Goal: Transaction & Acquisition: Purchase product/service

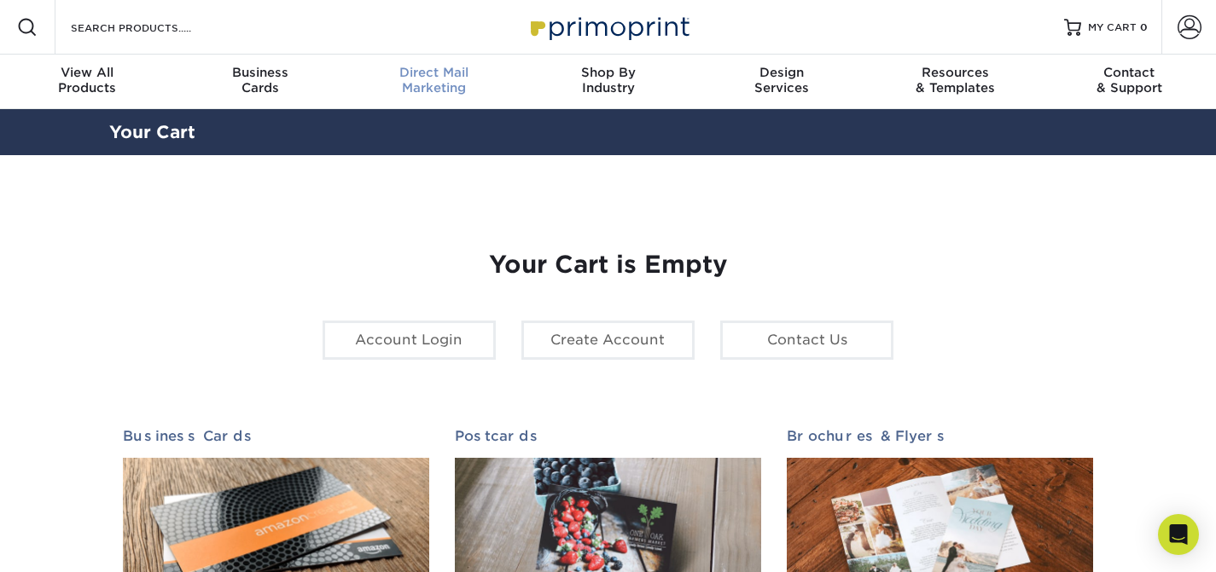
click at [420, 85] on div "Direct Mail Marketing" at bounding box center [434, 80] width 174 height 31
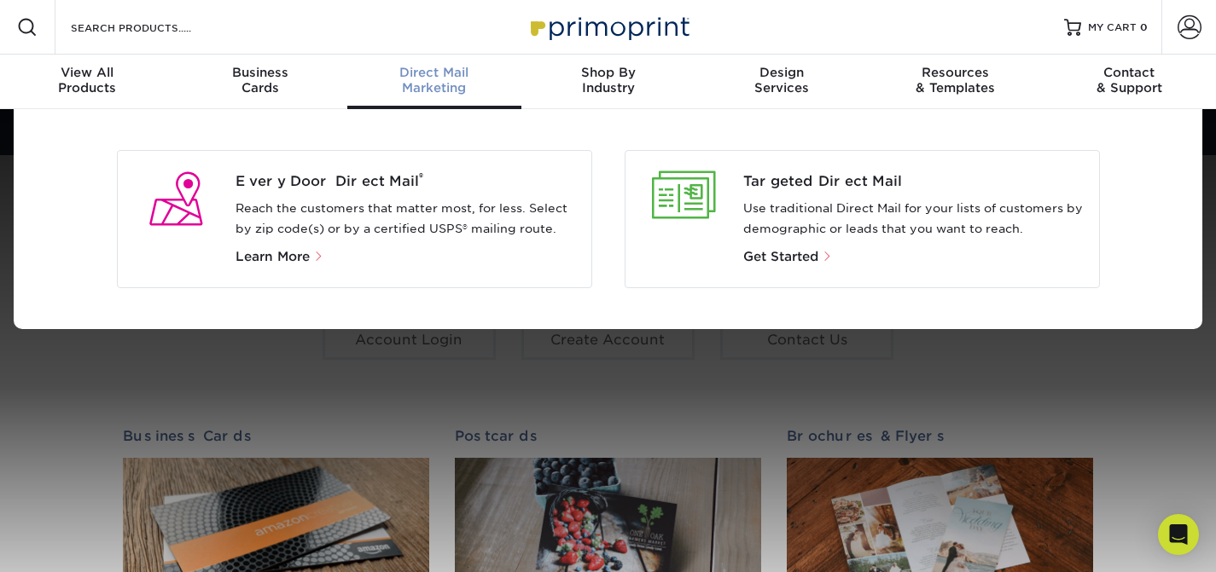
click at [331, 209] on p "Reach the customers that matter most, for less. Select by zip code(s) or by a c…" at bounding box center [406, 219] width 342 height 41
click at [331, 195] on div "Every Door Direct Mail ® Reach the customers that matter most, for less. Select…" at bounding box center [412, 219] width 355 height 96
click at [331, 177] on span "Every Door Direct Mail ®" at bounding box center [406, 181] width 342 height 20
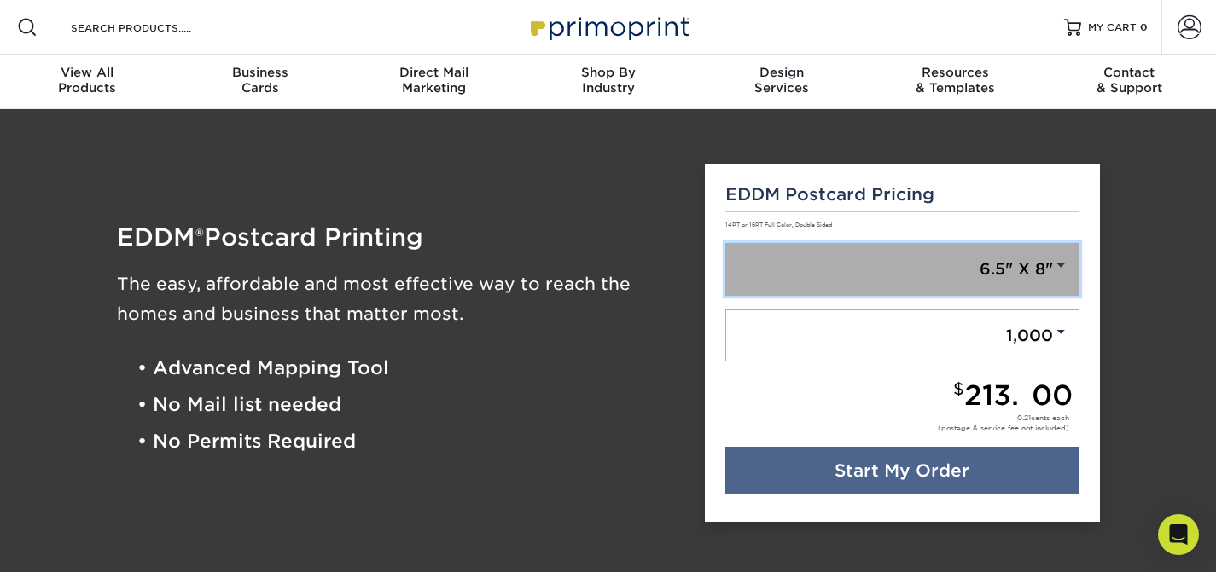
click at [999, 264] on link "6.5" X 8"" at bounding box center [902, 269] width 354 height 53
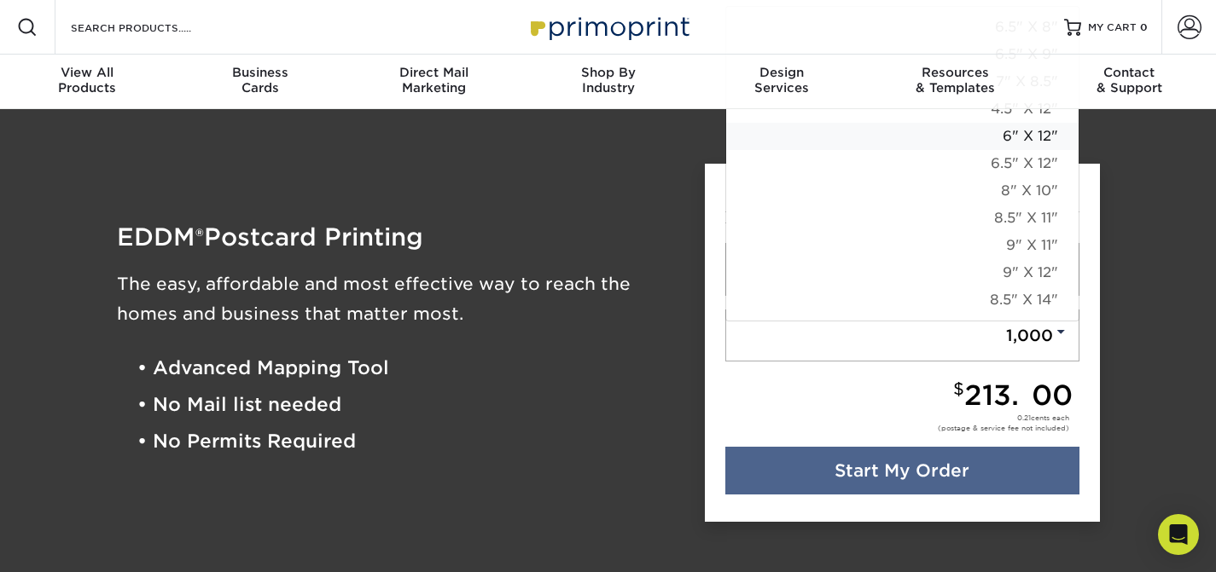
click at [1030, 133] on link "6" X 12"" at bounding box center [902, 136] width 352 height 27
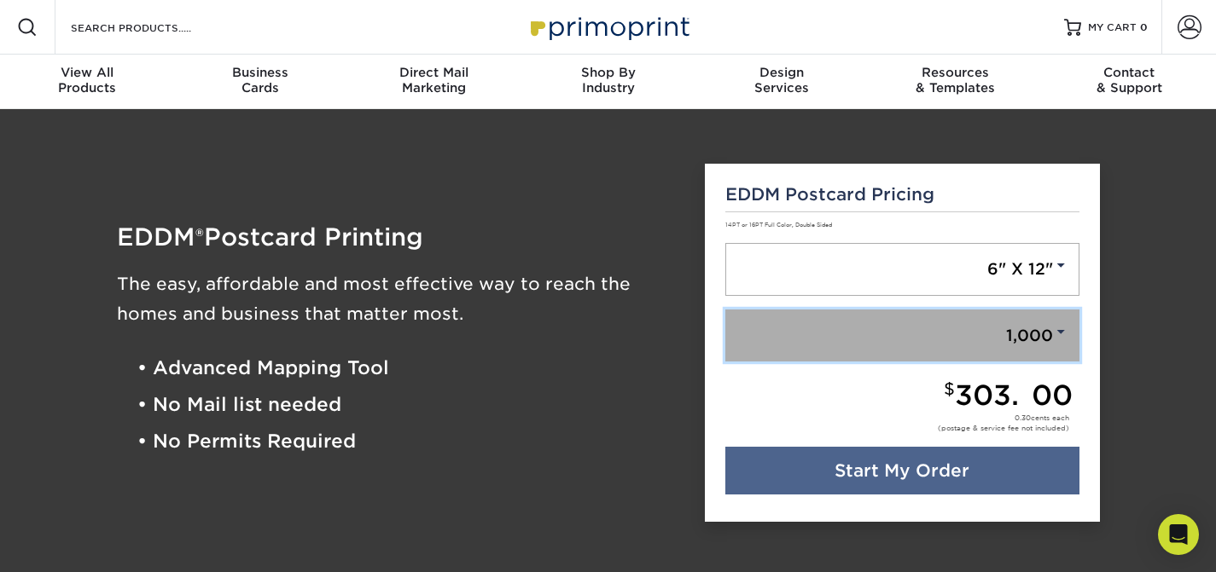
click at [1042, 328] on link "1,000" at bounding box center [902, 336] width 354 height 53
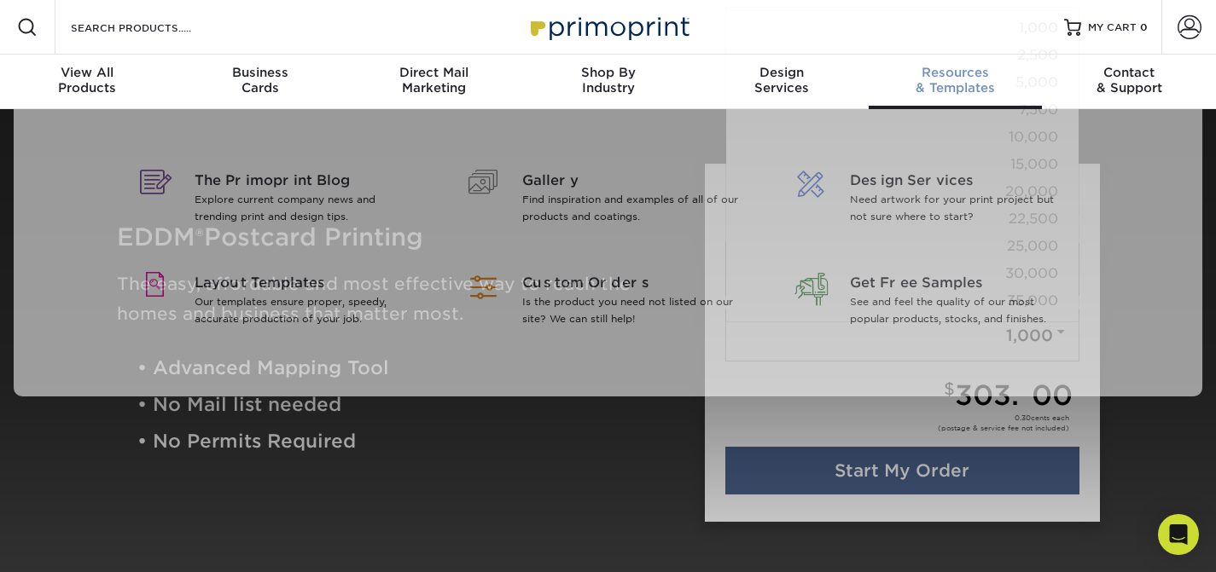
click at [1023, 60] on link "Resources & Templates" at bounding box center [955, 82] width 174 height 55
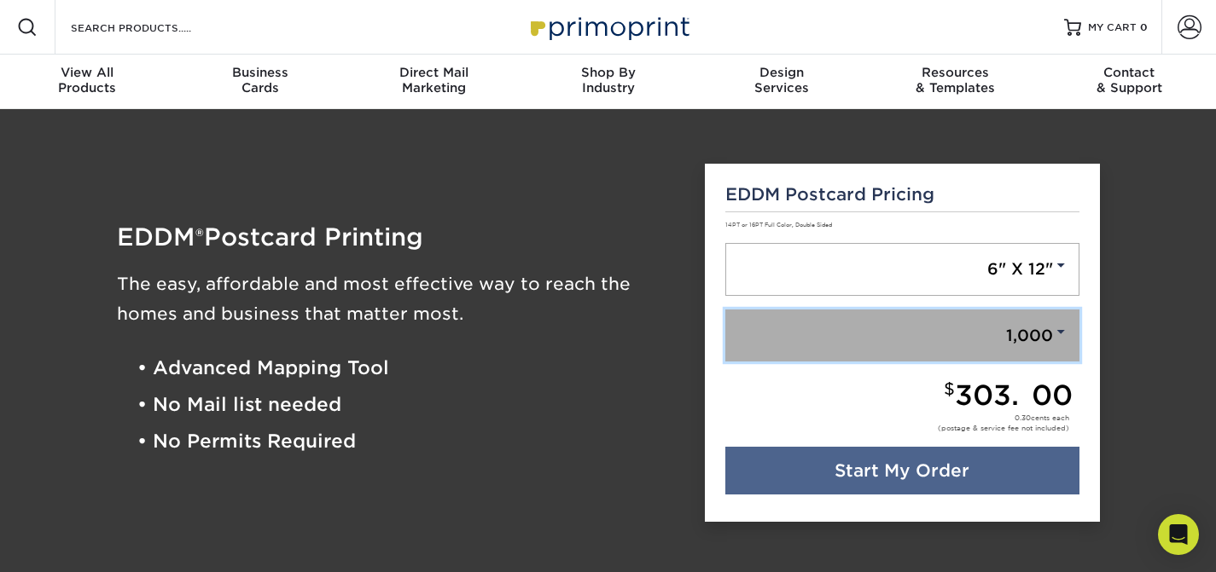
click at [1039, 334] on link "1,000" at bounding box center [902, 336] width 354 height 53
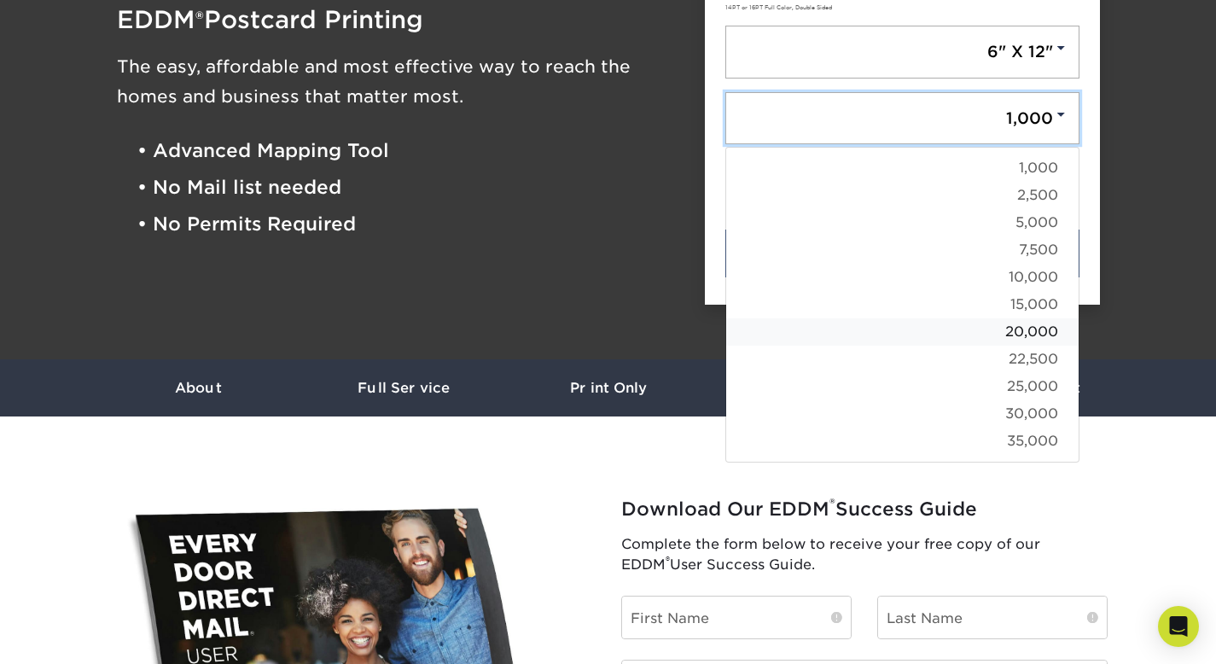
scroll to position [141, 0]
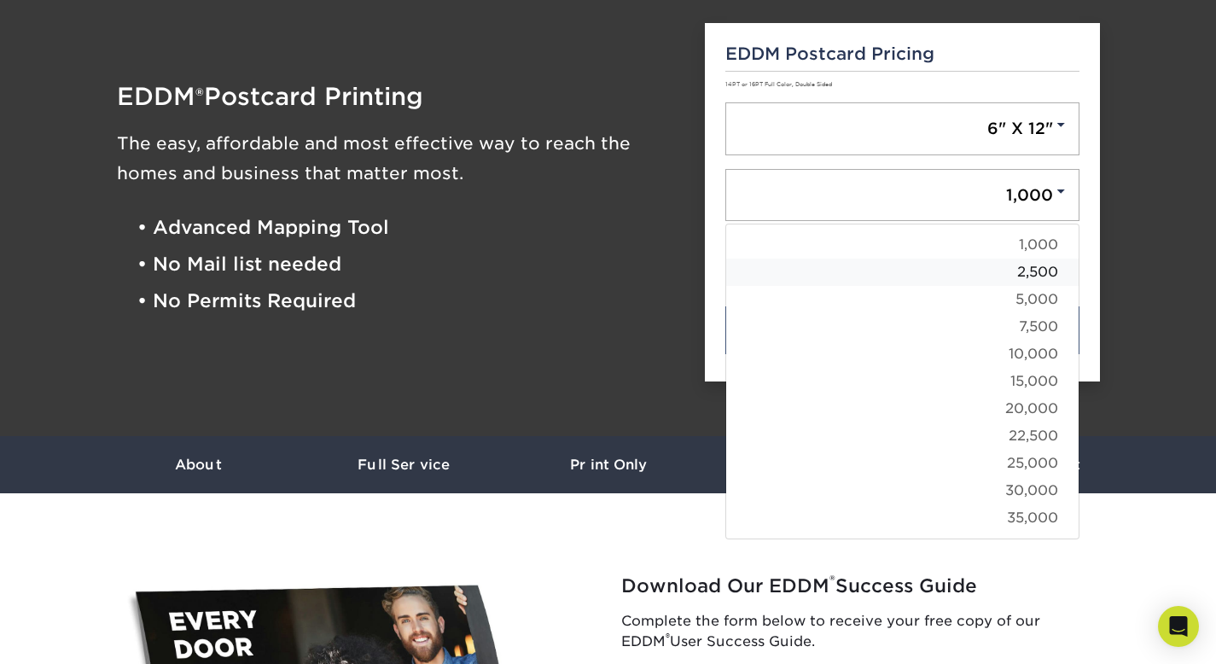
click at [1036, 272] on link "2,500" at bounding box center [902, 271] width 352 height 27
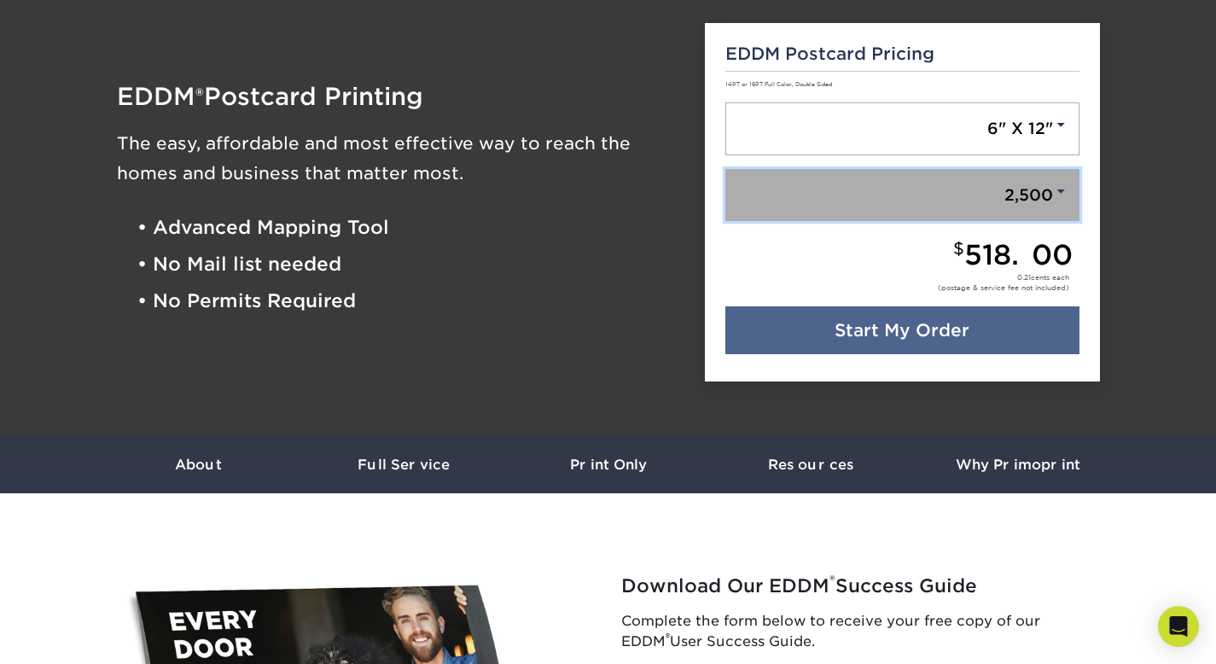
click at [1037, 202] on link "2,500" at bounding box center [902, 195] width 354 height 53
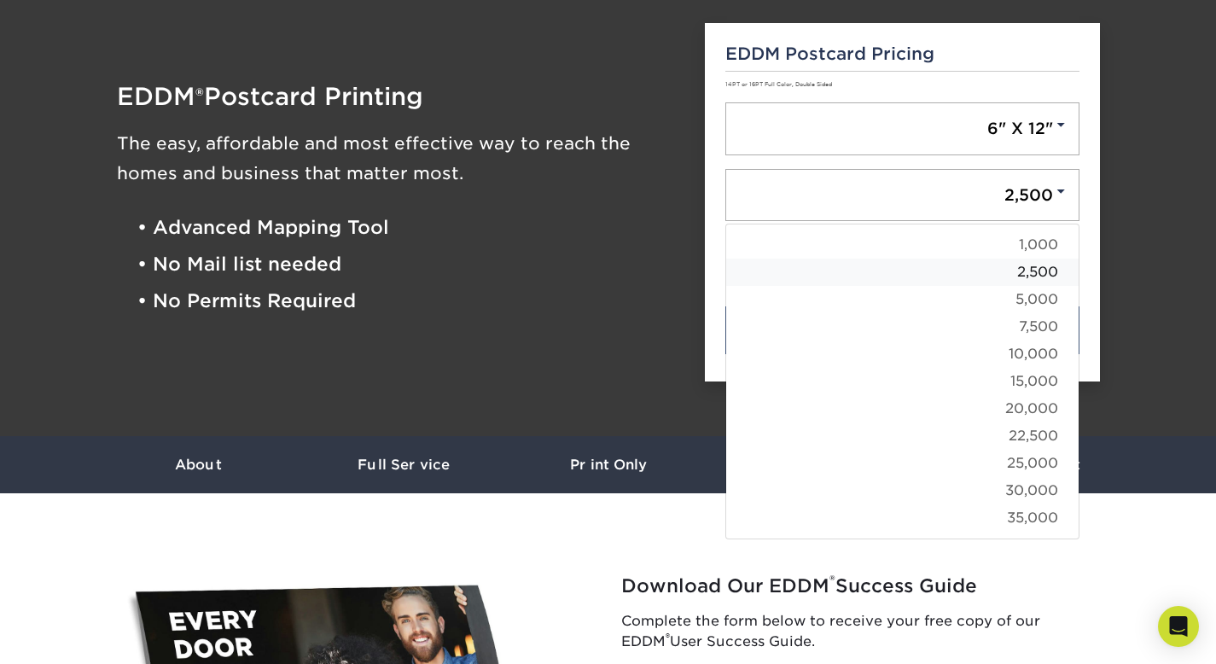
click at [1022, 275] on link "2,500" at bounding box center [902, 271] width 352 height 27
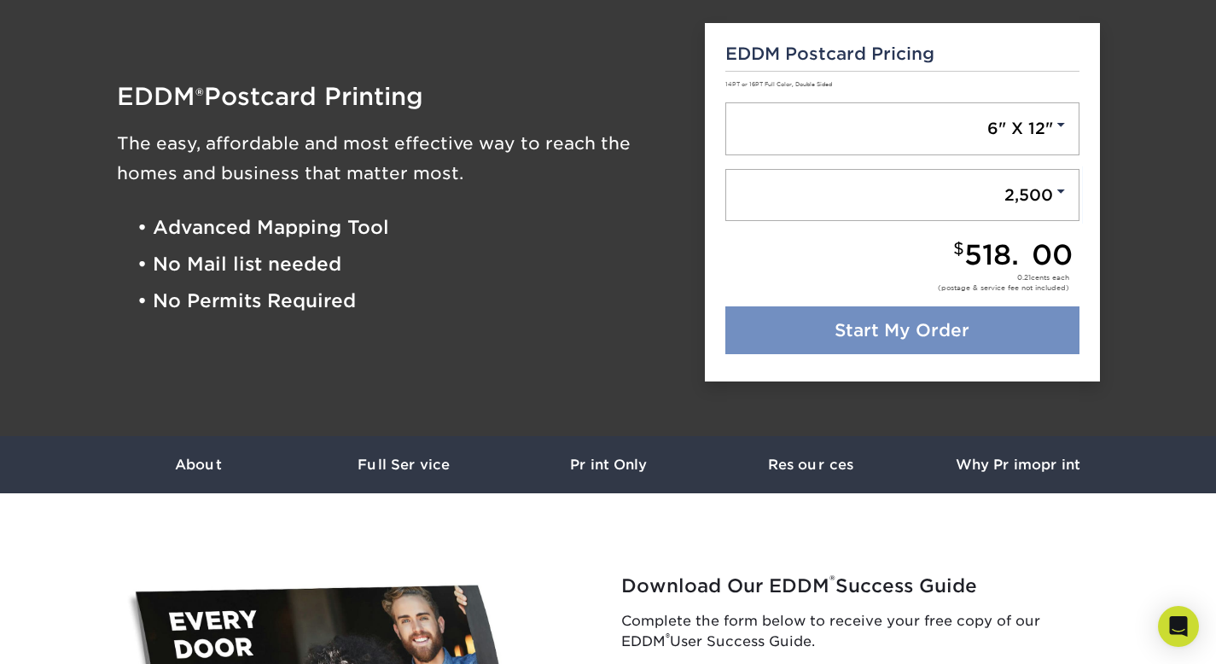
click at [986, 329] on link "Start My Order" at bounding box center [902, 330] width 354 height 48
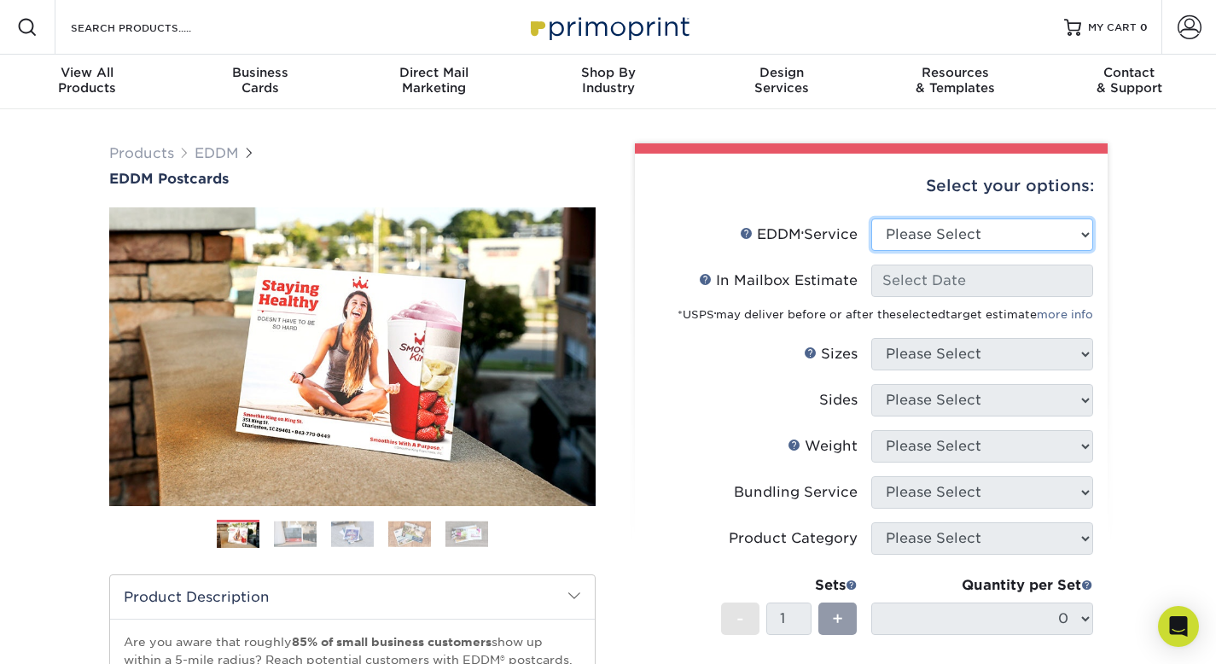
click at [981, 236] on select "Please Select Full Service Print Only" at bounding box center [982, 234] width 222 height 32
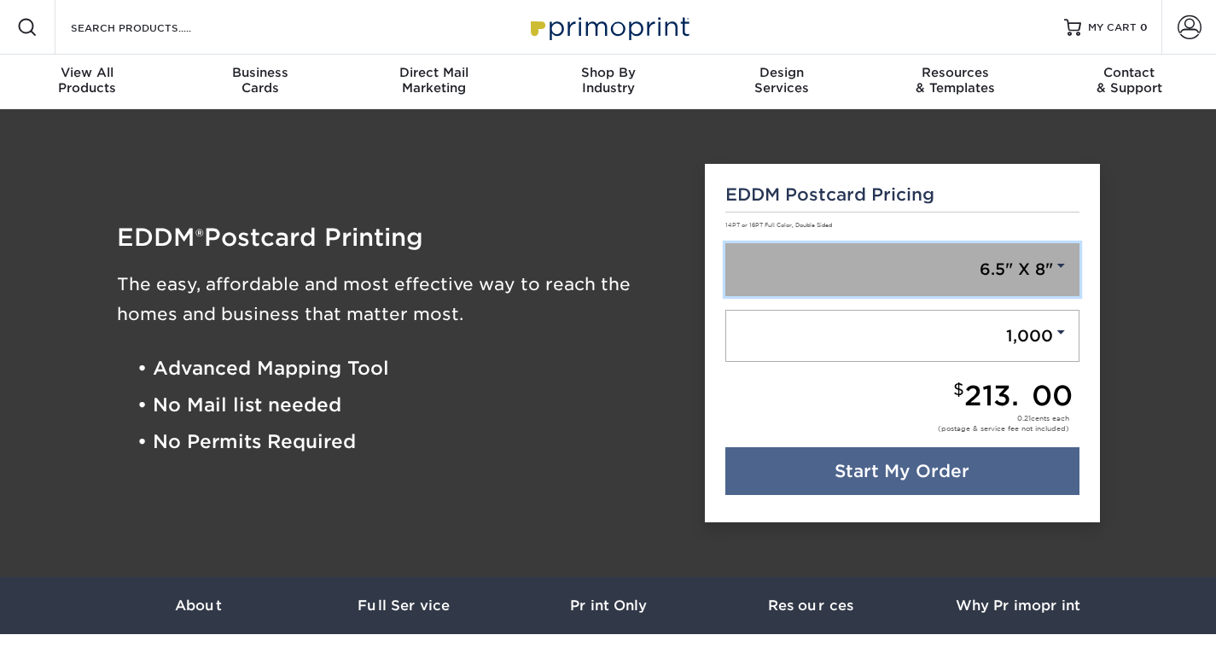
click at [1032, 279] on link "6.5" X 8"" at bounding box center [902, 269] width 354 height 53
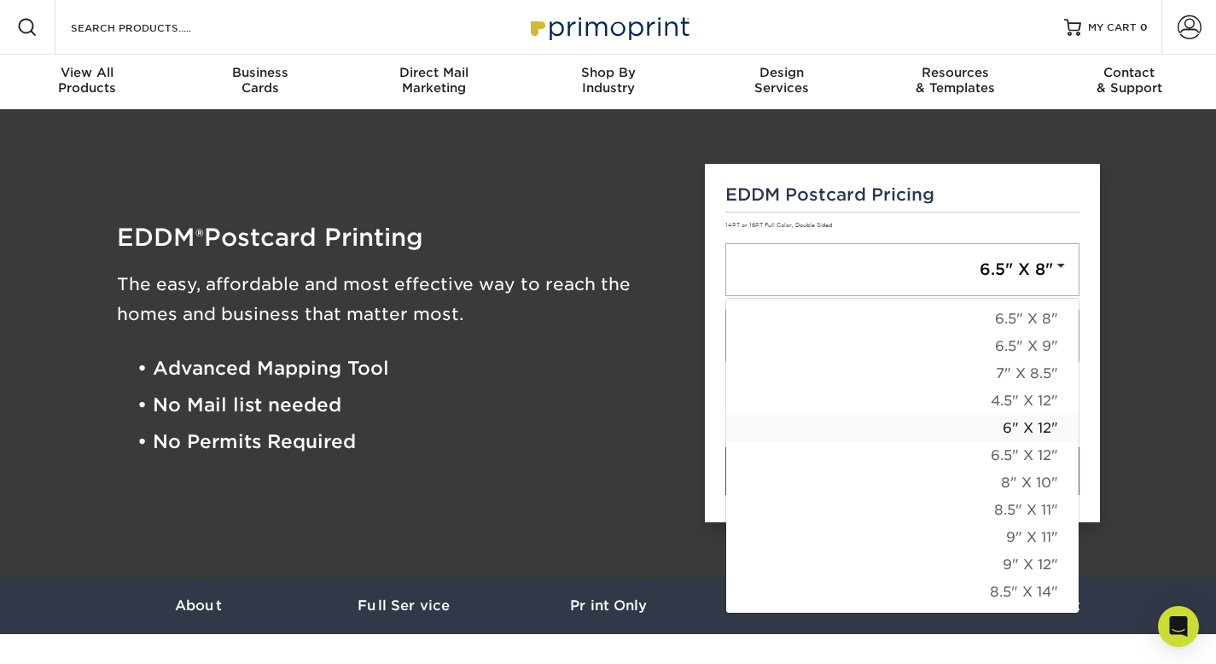
click at [1035, 422] on link "6" X 12"" at bounding box center [902, 428] width 352 height 27
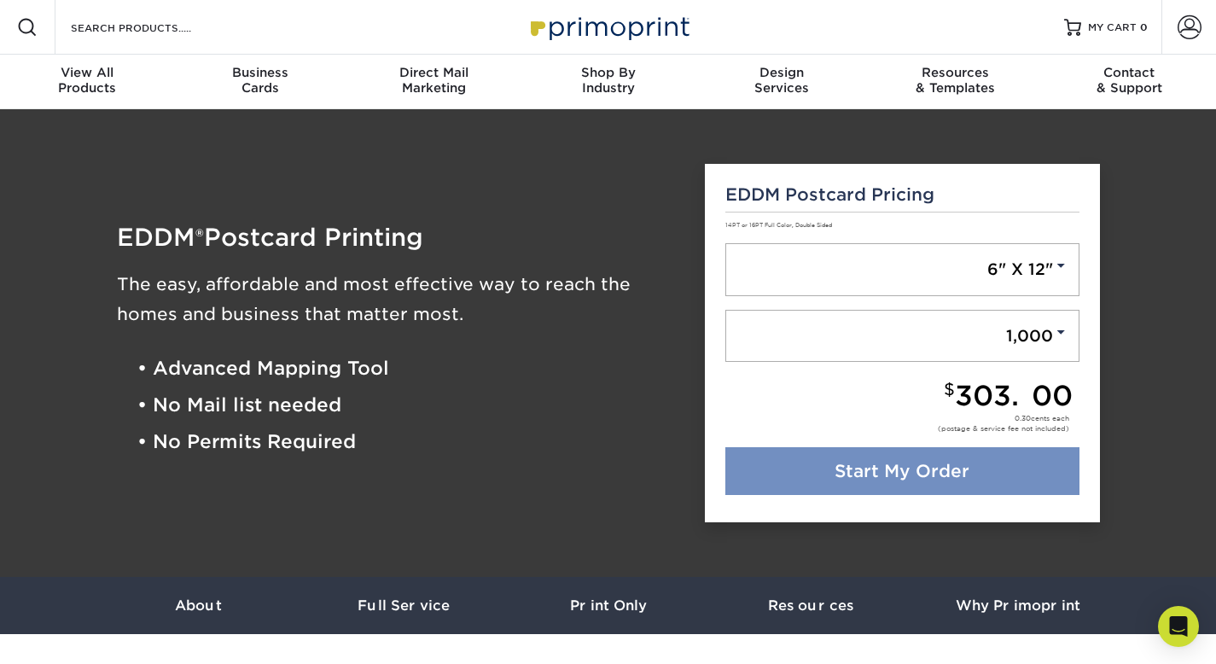
click at [1007, 484] on link "Start My Order" at bounding box center [902, 471] width 354 height 48
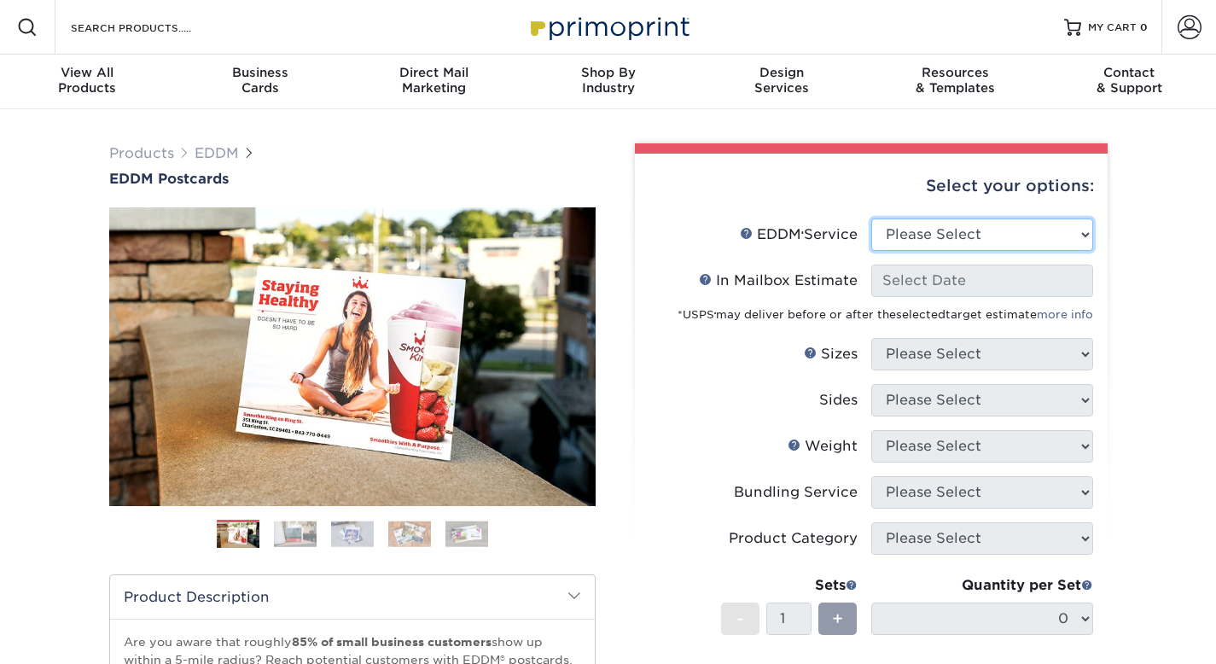
click at [1070, 229] on select "Please Select Full Service Print Only" at bounding box center [982, 234] width 222 height 32
select select "full_service"
click at [871, 218] on select "Please Select Full Service Print Only" at bounding box center [982, 234] width 222 height 32
select select "-1"
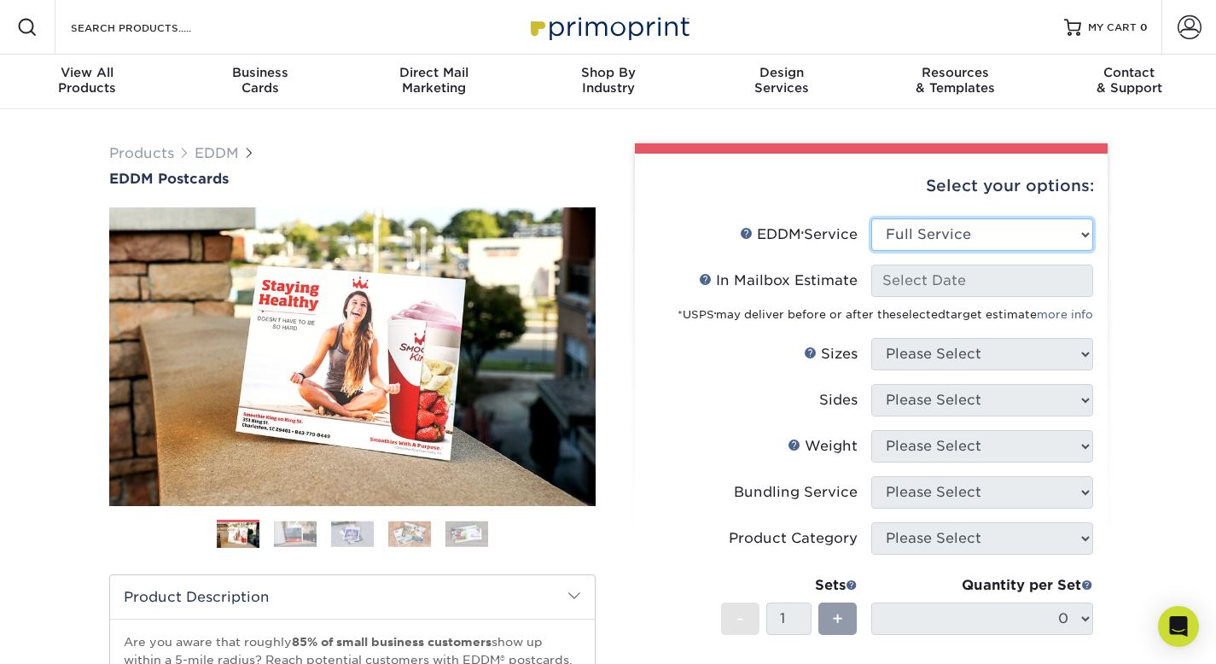
select select "-1"
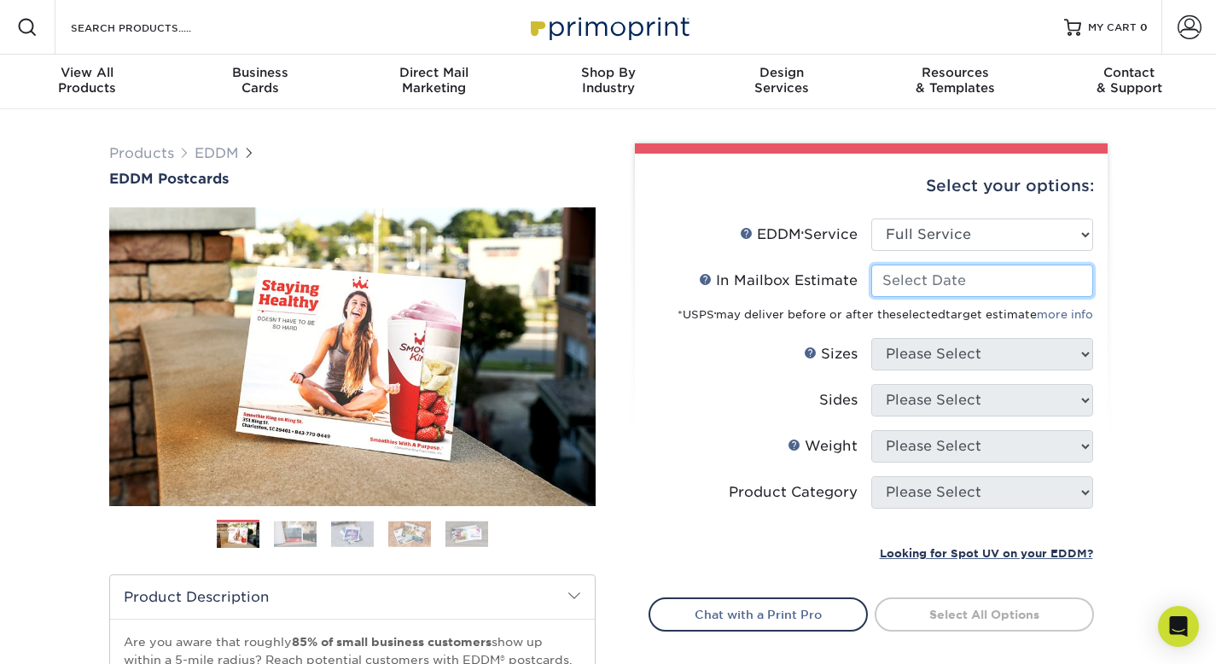
click at [1026, 282] on input "In Mailbox Estimate Help In Mailbox Estimate" at bounding box center [982, 280] width 222 height 32
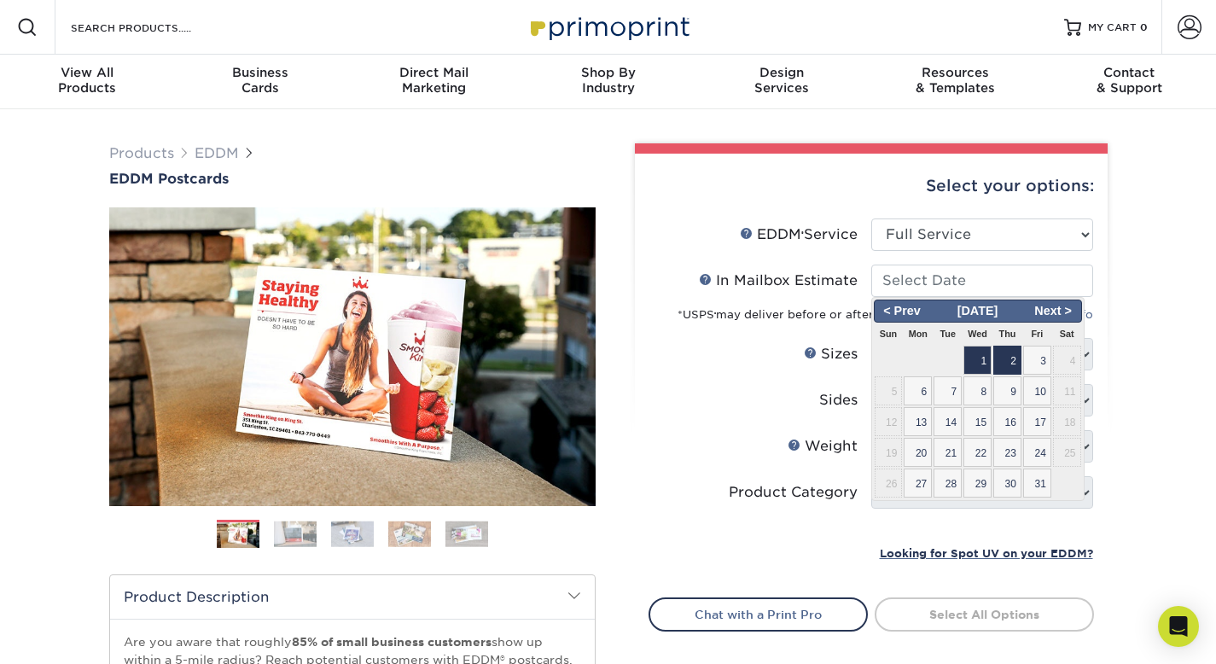
click at [1008, 365] on span "2" at bounding box center [1007, 360] width 28 height 29
type input "[DATE]"
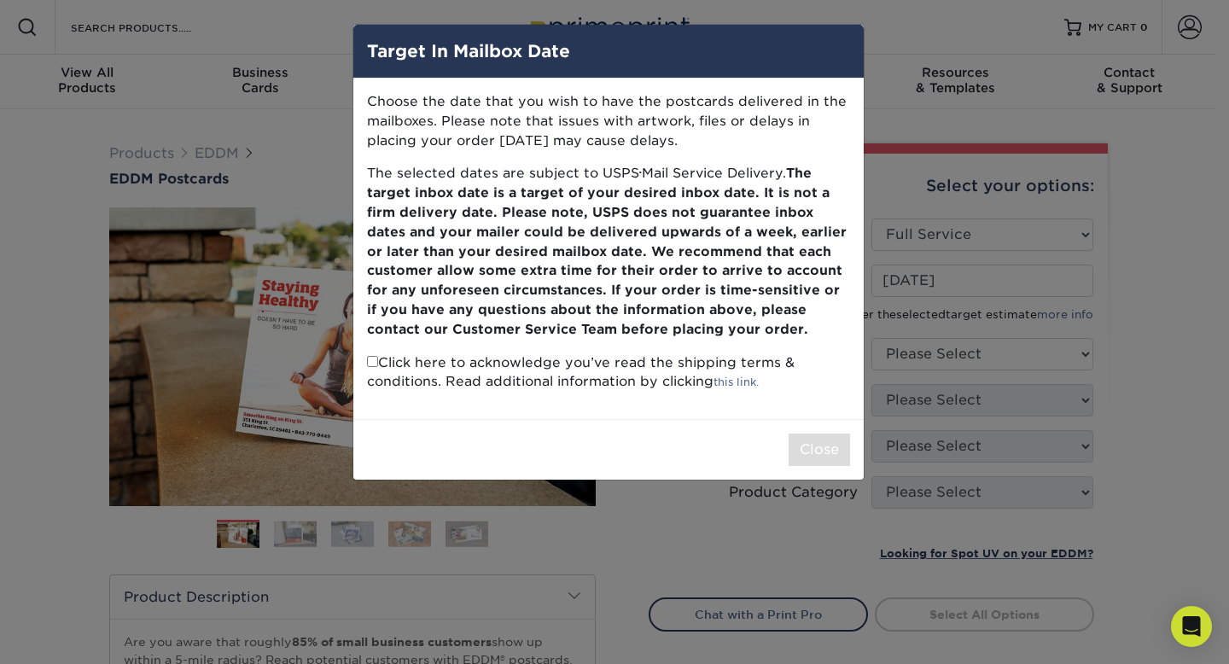
click at [371, 363] on input "checkbox" at bounding box center [372, 361] width 11 height 11
checkbox input "true"
click at [821, 453] on button "Close" at bounding box center [818, 449] width 61 height 32
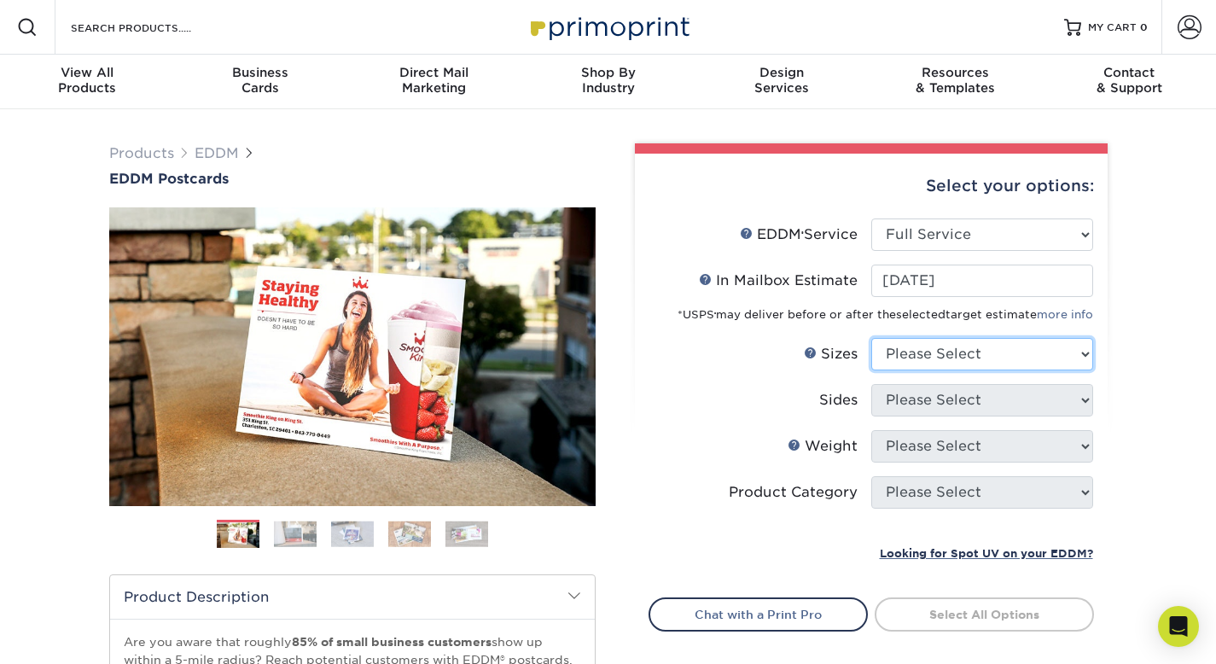
click at [1043, 362] on select "Please Select 4.5" x 12" 6" x 12" 6.5" x 8" 6.5" x 9" 6.5" x 12" 7" x 8.5" 8" x…" at bounding box center [982, 354] width 222 height 32
select select "6.00x12.00"
click at [871, 338] on select "Please Select 4.5" x 12" 6" x 12" 6.5" x 8" 6.5" x 9" 6.5" x 12" 7" x 8.5" 8" x…" at bounding box center [982, 354] width 222 height 32
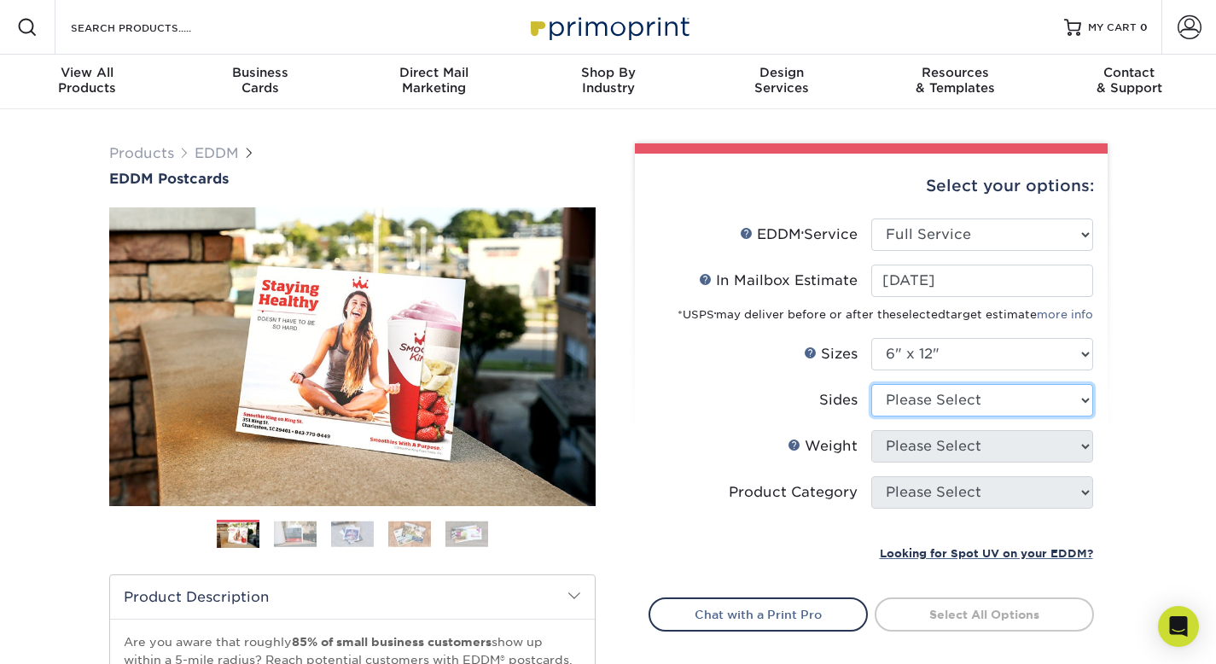
click at [1037, 409] on select "Please Select Print Both Sides Print Front Only" at bounding box center [982, 400] width 222 height 32
select select "13abbda7-1d64-4f25-8bb2-c179b224825d"
click at [871, 384] on select "Please Select Print Both Sides Print Front Only" at bounding box center [982, 400] width 222 height 32
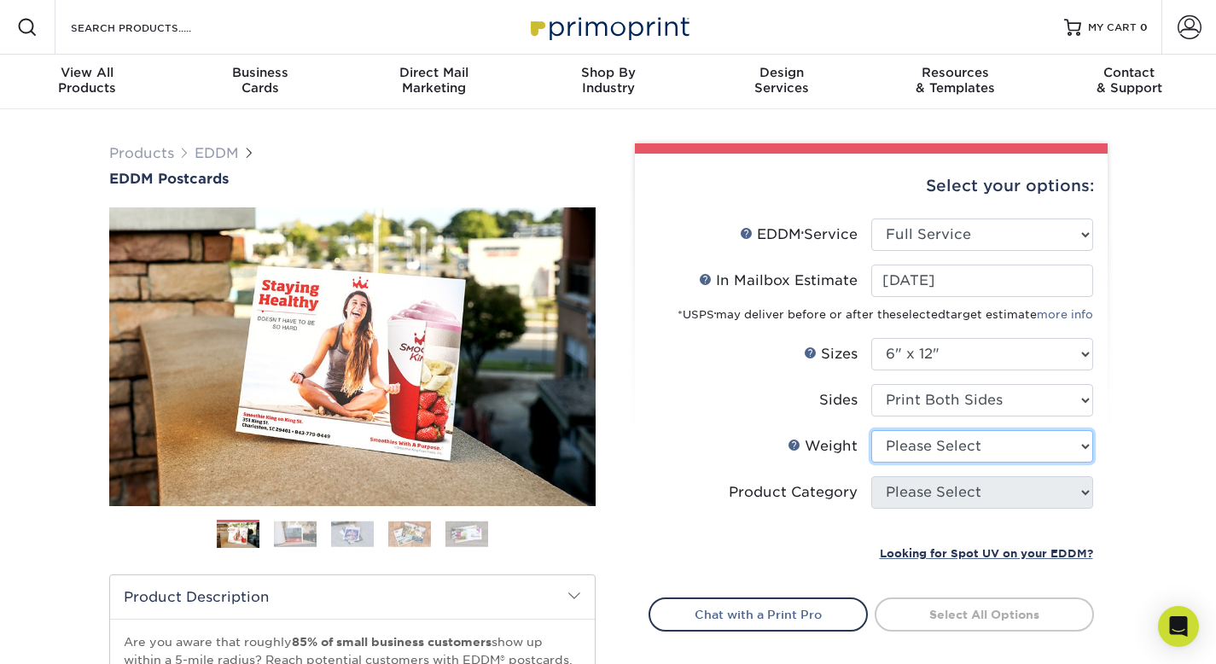
click at [1000, 456] on select "Please Select 14PT 16PT" at bounding box center [982, 446] width 222 height 32
select select "14PT"
click at [871, 430] on select "Please Select 14PT 16PT" at bounding box center [982, 446] width 222 height 32
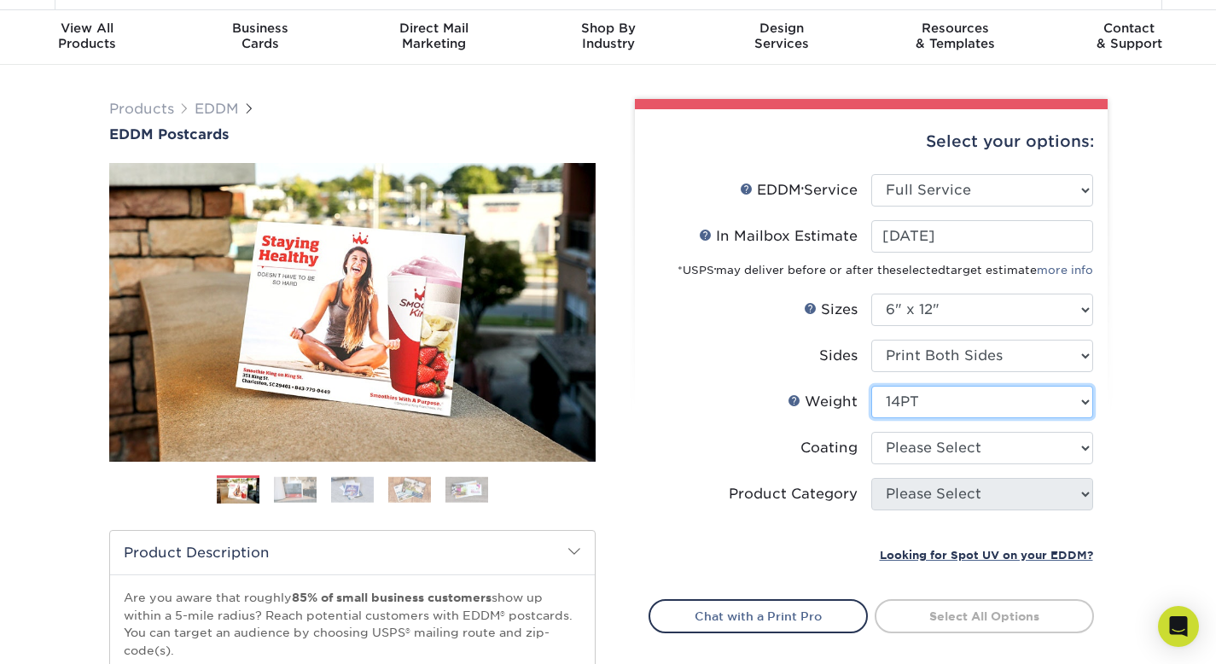
scroll to position [46, 0]
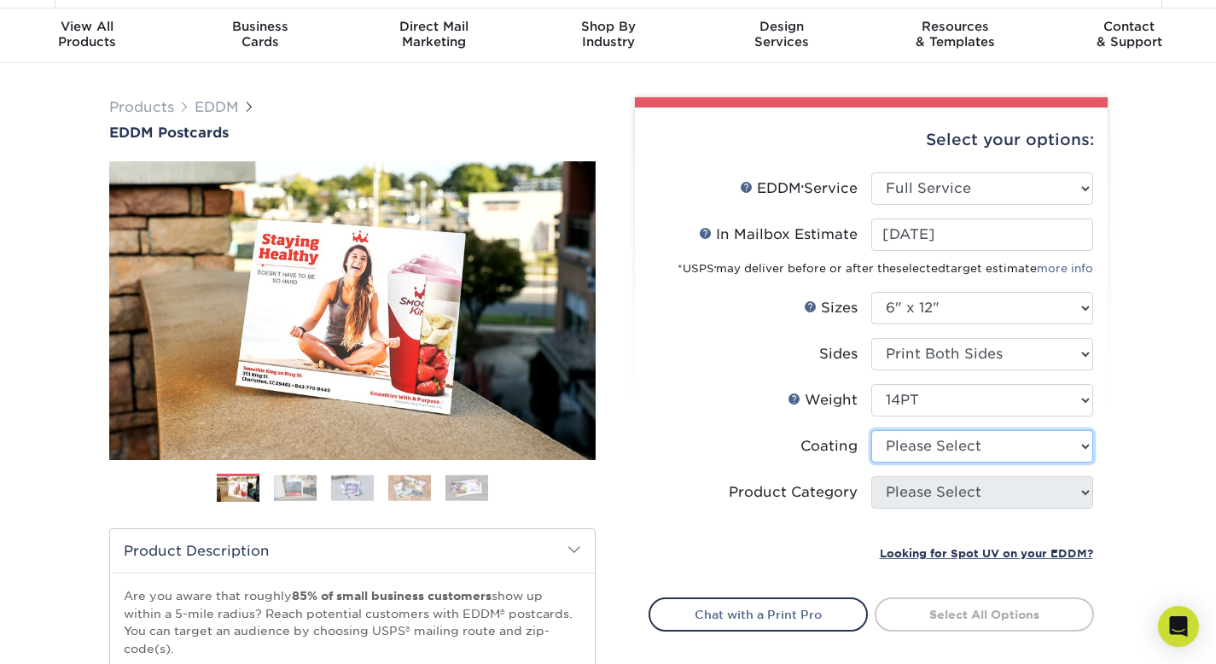
click at [1010, 451] on select at bounding box center [982, 446] width 222 height 32
select select "121bb7b5-3b4d-429f-bd8d-bbf80e953313"
click at [871, 430] on select at bounding box center [982, 446] width 222 height 32
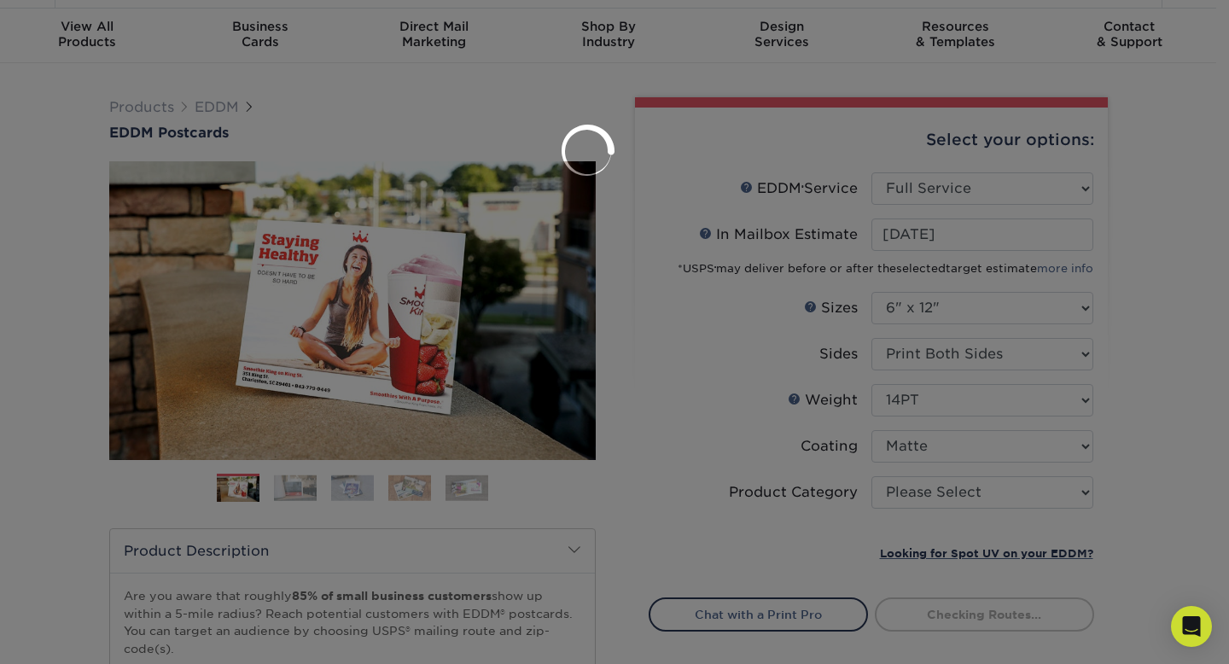
click at [989, 498] on div at bounding box center [614, 332] width 1229 height 664
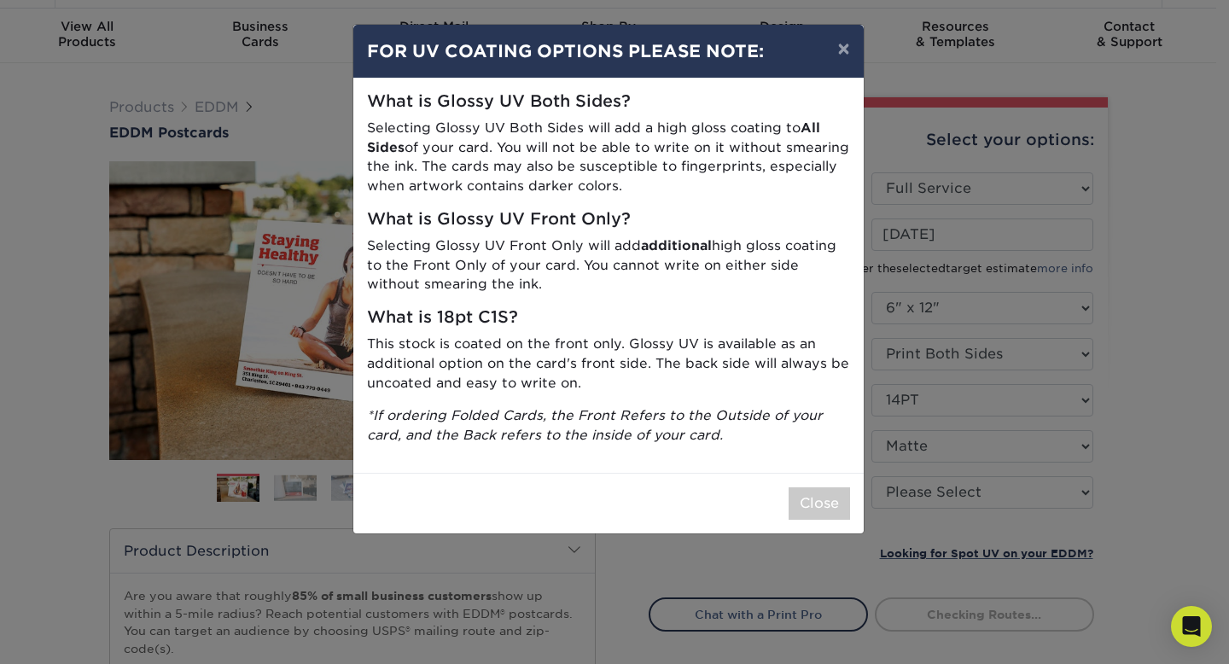
click at [780, 497] on div "Close" at bounding box center [608, 503] width 510 height 61
click at [830, 501] on button "Close" at bounding box center [818, 503] width 61 height 32
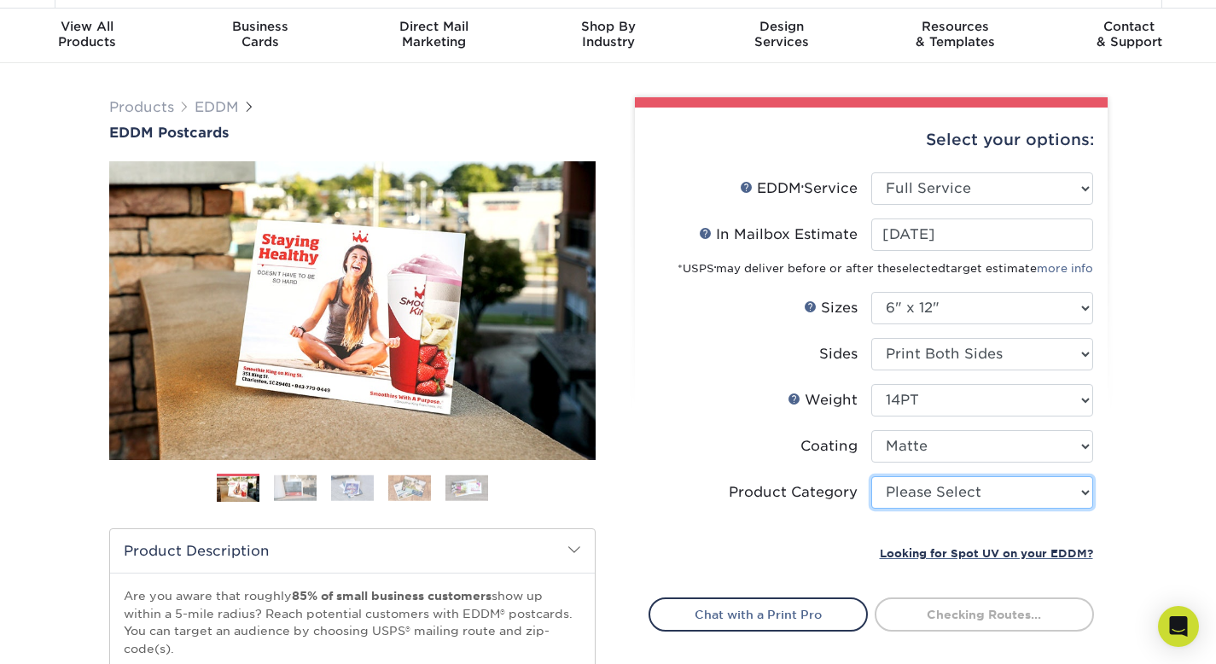
click at [919, 498] on select "Please Select Postcards" at bounding box center [982, 492] width 222 height 32
select select "9b7272e0-d6c8-4c3c-8e97-d3a1bcdab858"
click at [871, 476] on select "Please Select Postcards" at bounding box center [982, 492] width 222 height 32
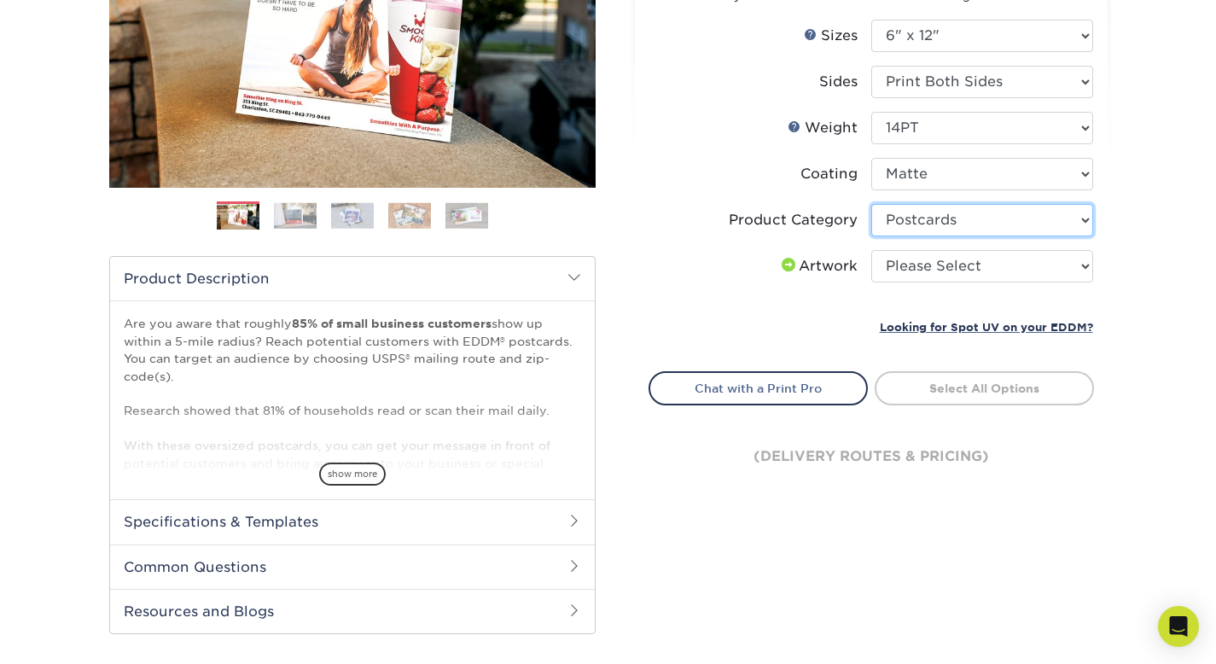
scroll to position [323, 0]
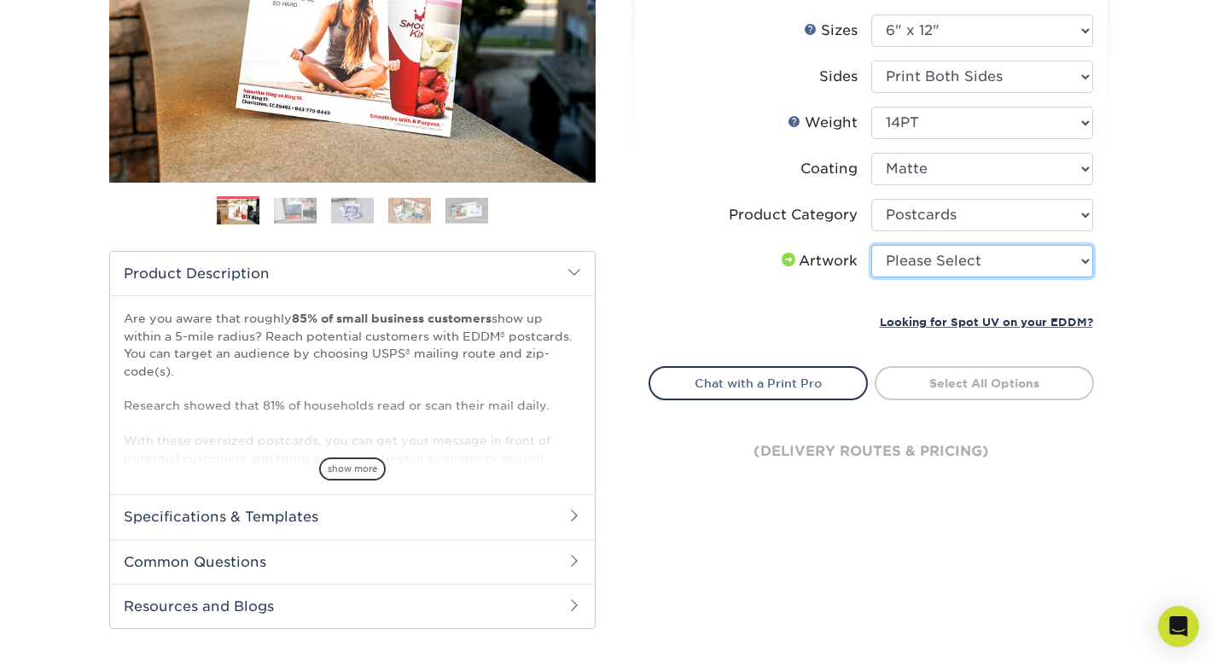
click at [959, 256] on select "Please Select I will upload files I need a design - $150" at bounding box center [982, 261] width 222 height 32
select select "upload"
click at [871, 245] on select "Please Select I will upload files I need a design - $150" at bounding box center [982, 261] width 222 height 32
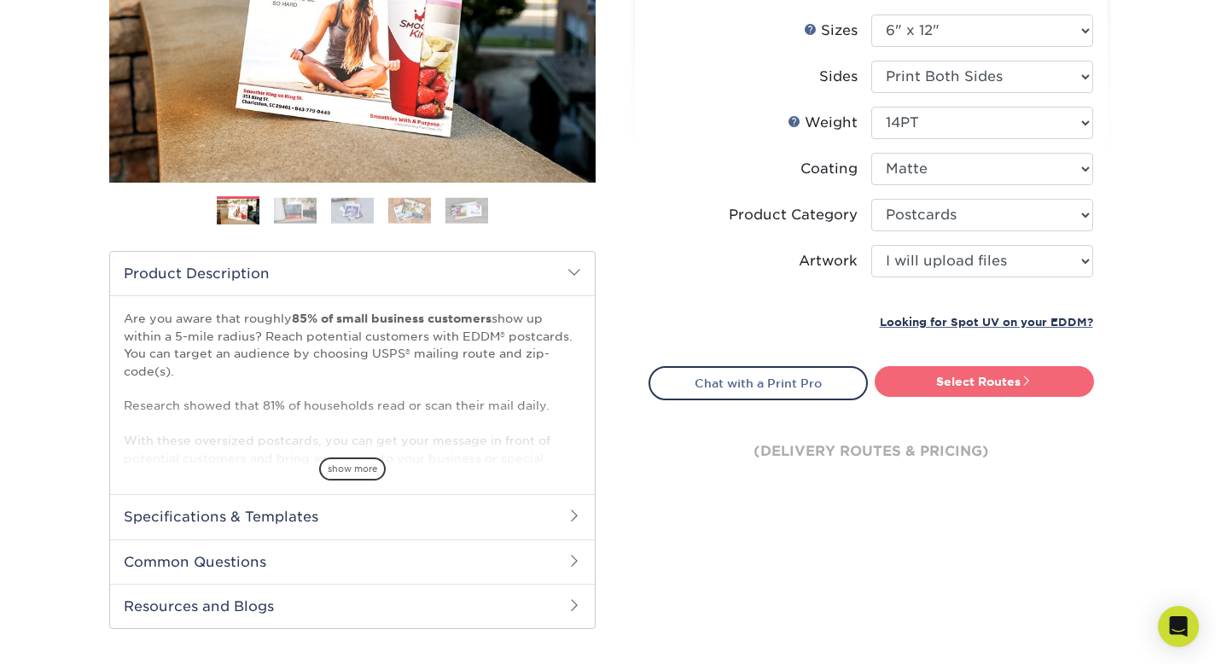
click at [967, 383] on link "Select Routes" at bounding box center [983, 381] width 219 height 31
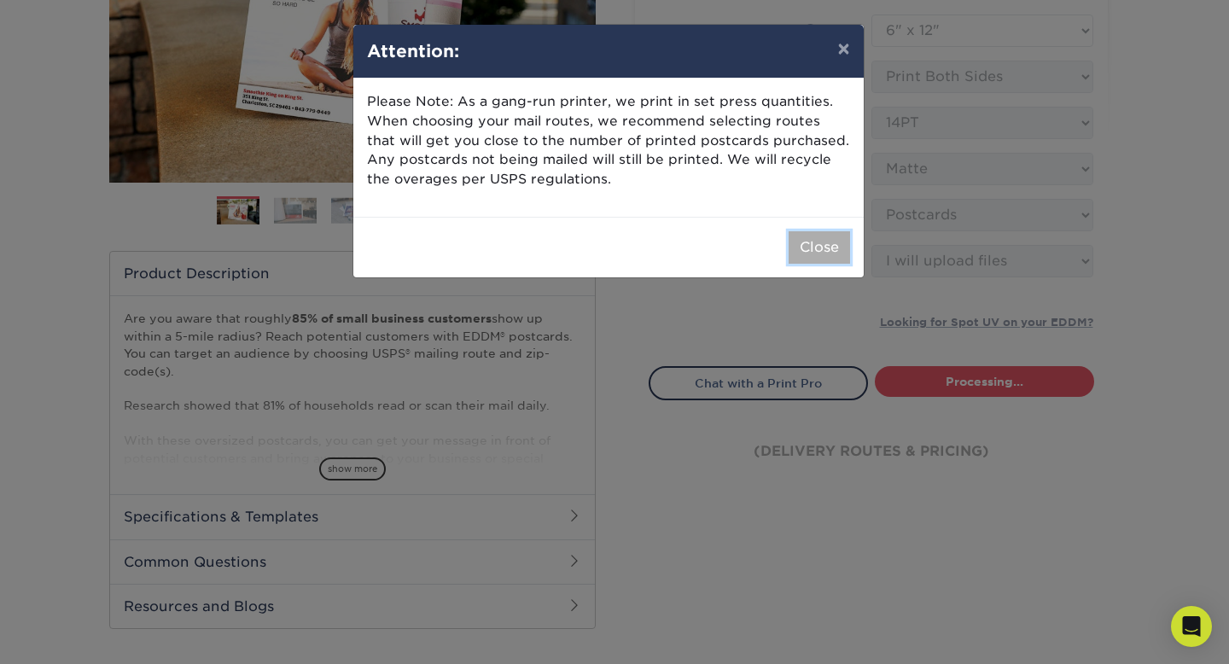
click at [816, 235] on button "Close" at bounding box center [818, 247] width 61 height 32
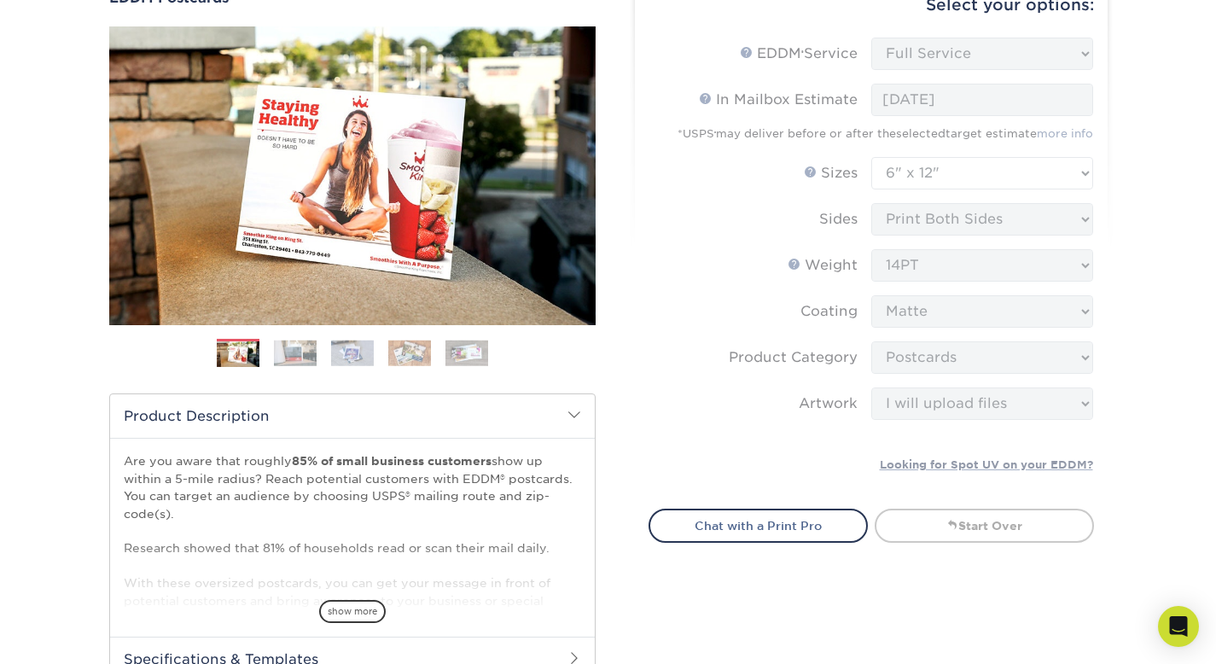
scroll to position [597, 0]
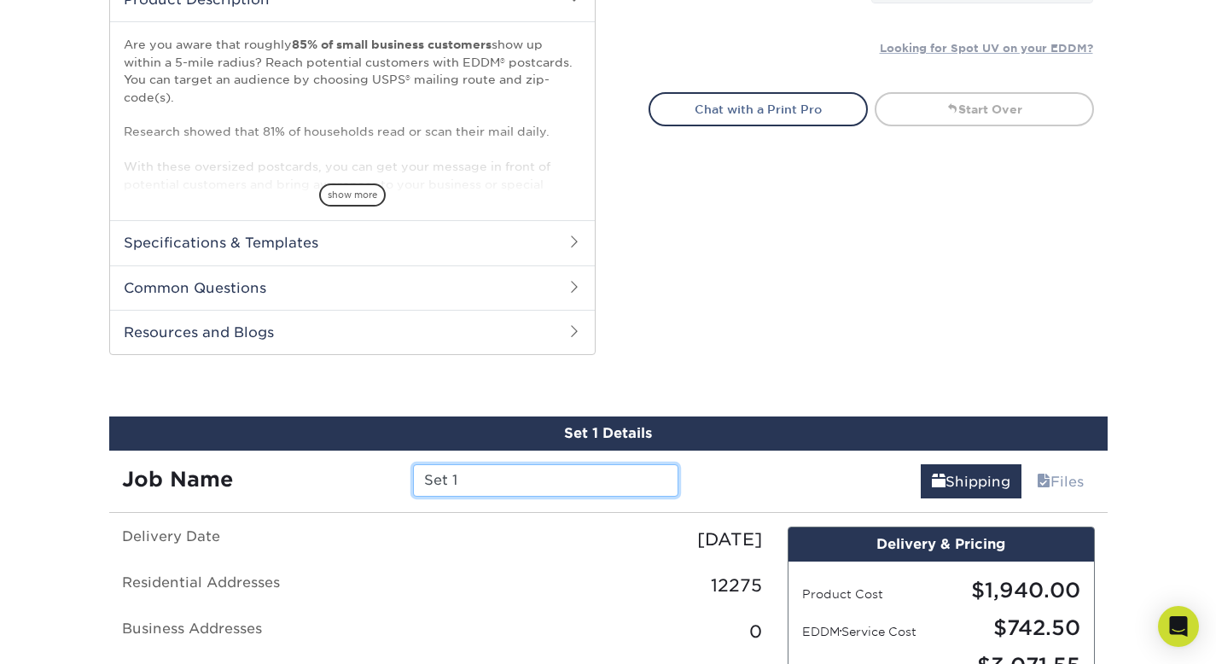
drag, startPoint x: 484, startPoint y: 483, endPoint x: 375, endPoint y: 468, distance: 110.3
click at [375, 468] on div "Job Name Set 1" at bounding box center [400, 480] width 583 height 32
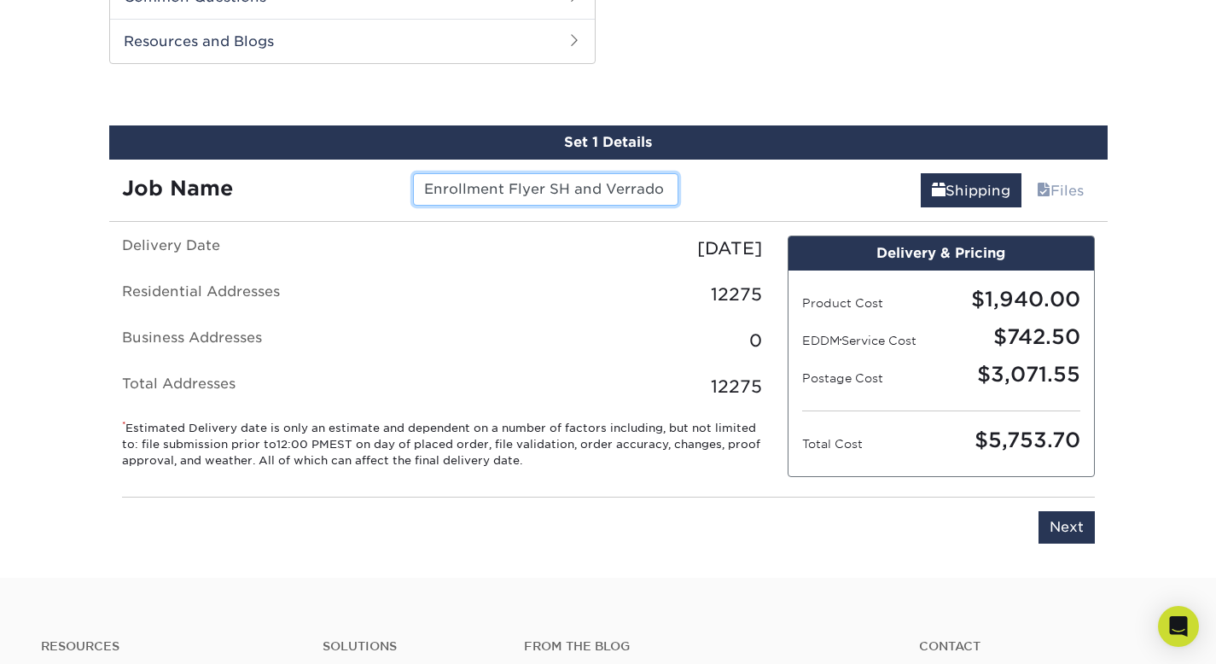
scroll to position [951, 0]
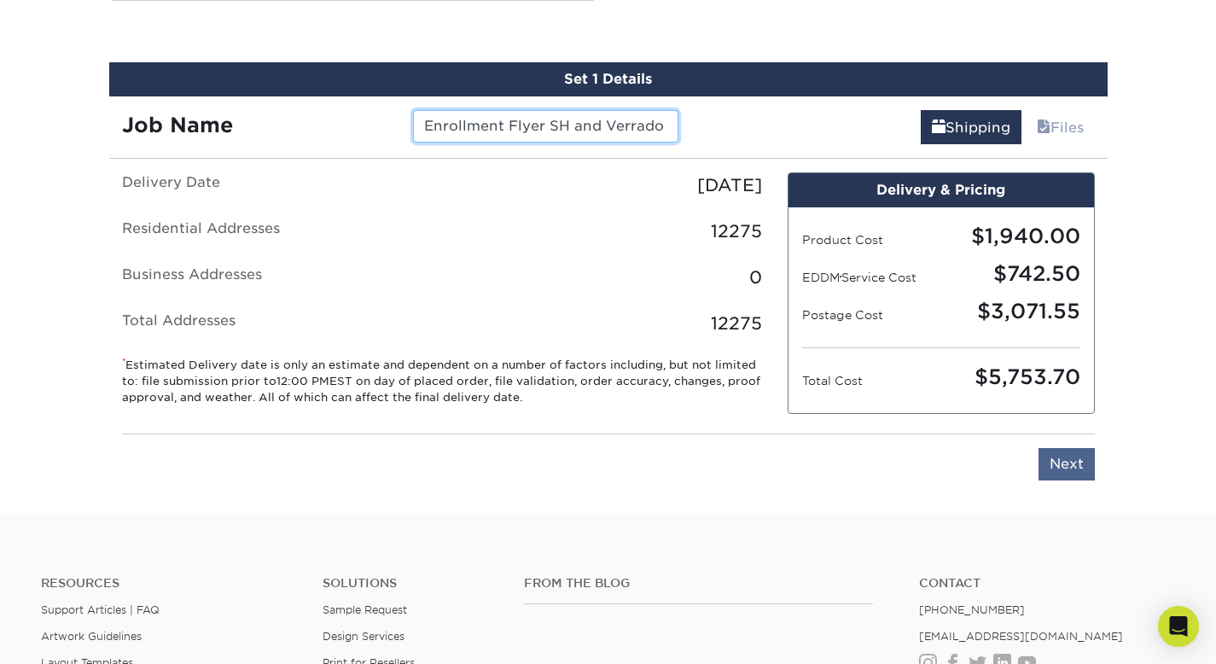
type input "Enrollment Flyer SH and Verrado"
click at [1078, 462] on input "Next" at bounding box center [1066, 464] width 56 height 32
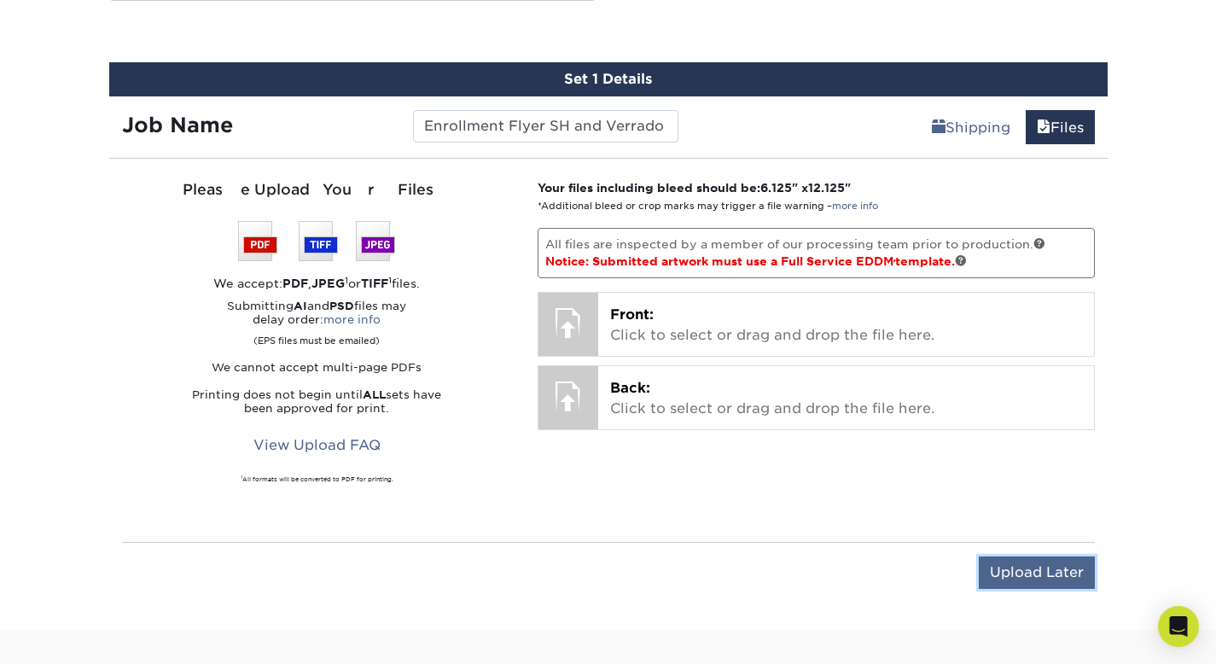
click at [1053, 574] on input "Upload Later" at bounding box center [1037, 572] width 116 height 32
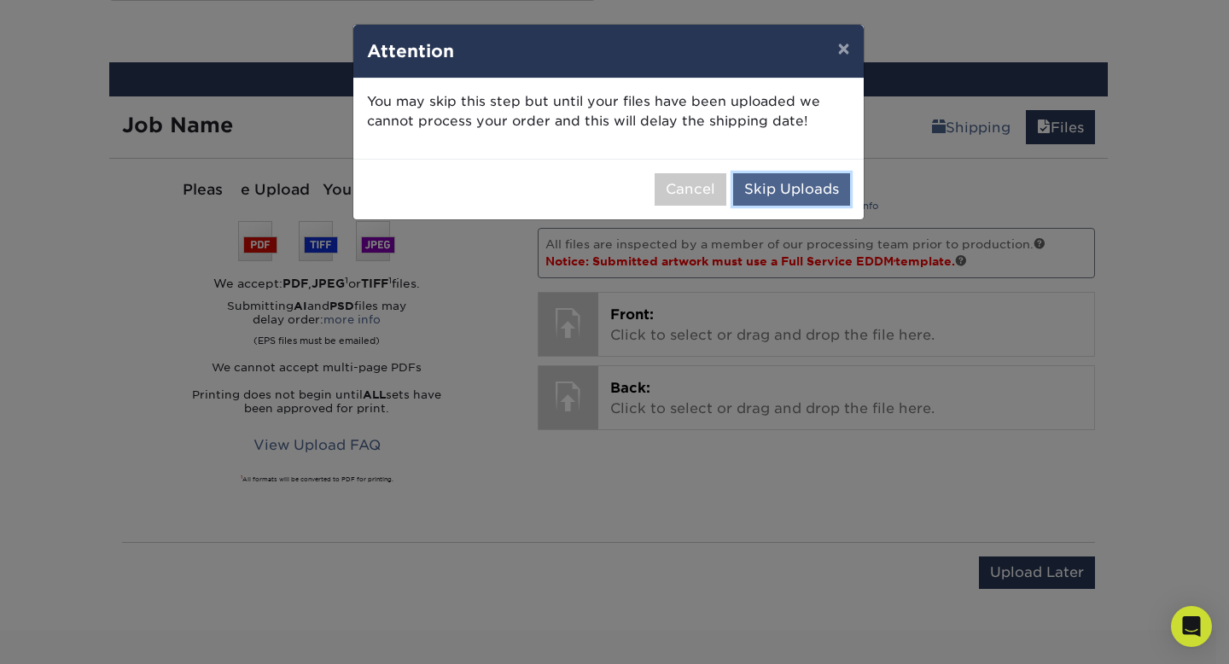
click at [791, 198] on button "Skip Uploads" at bounding box center [791, 189] width 117 height 32
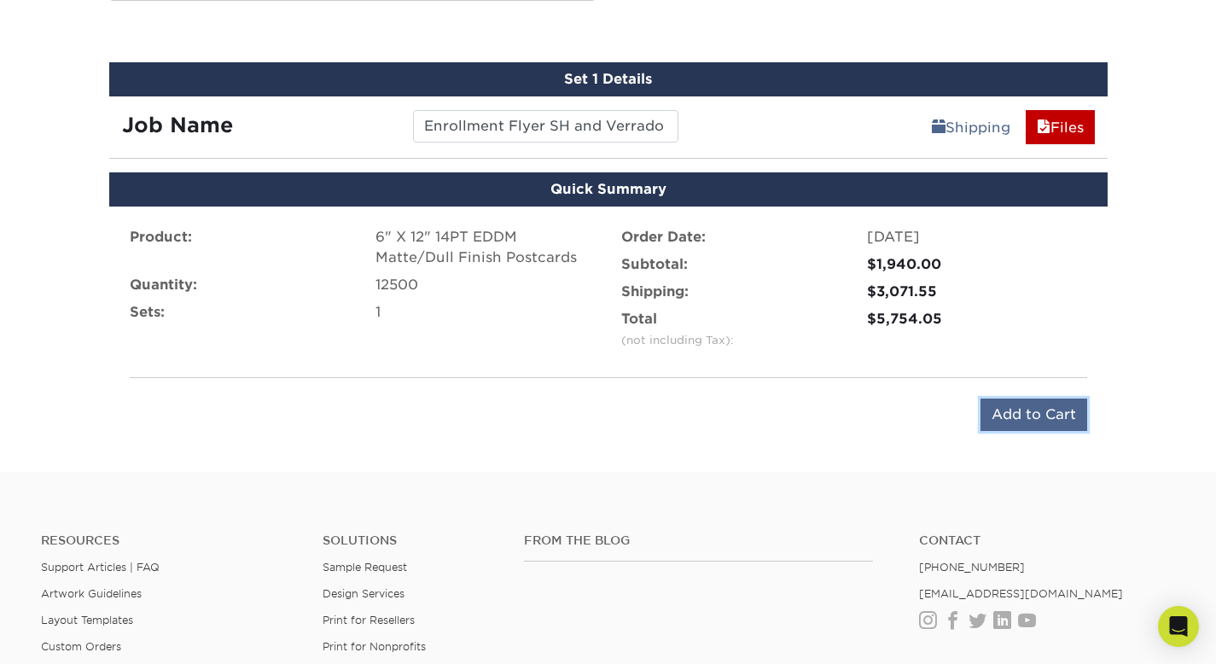
click at [1062, 408] on input "Add to Cart" at bounding box center [1033, 414] width 107 height 32
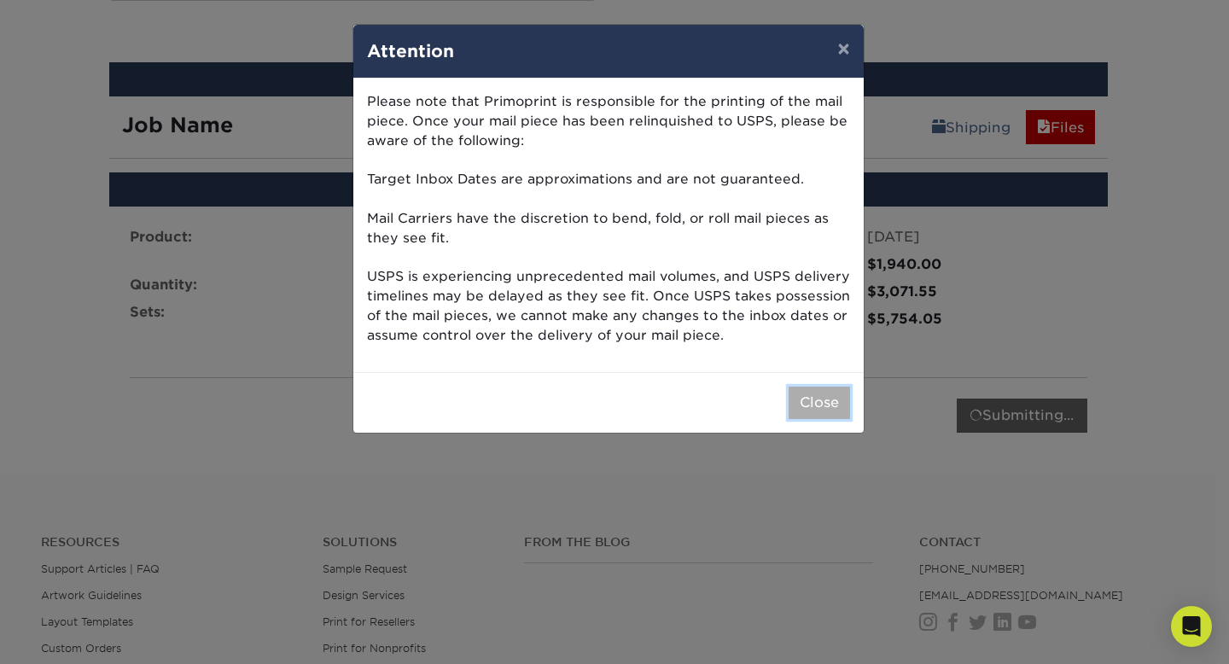
click at [804, 413] on button "Close" at bounding box center [818, 402] width 61 height 32
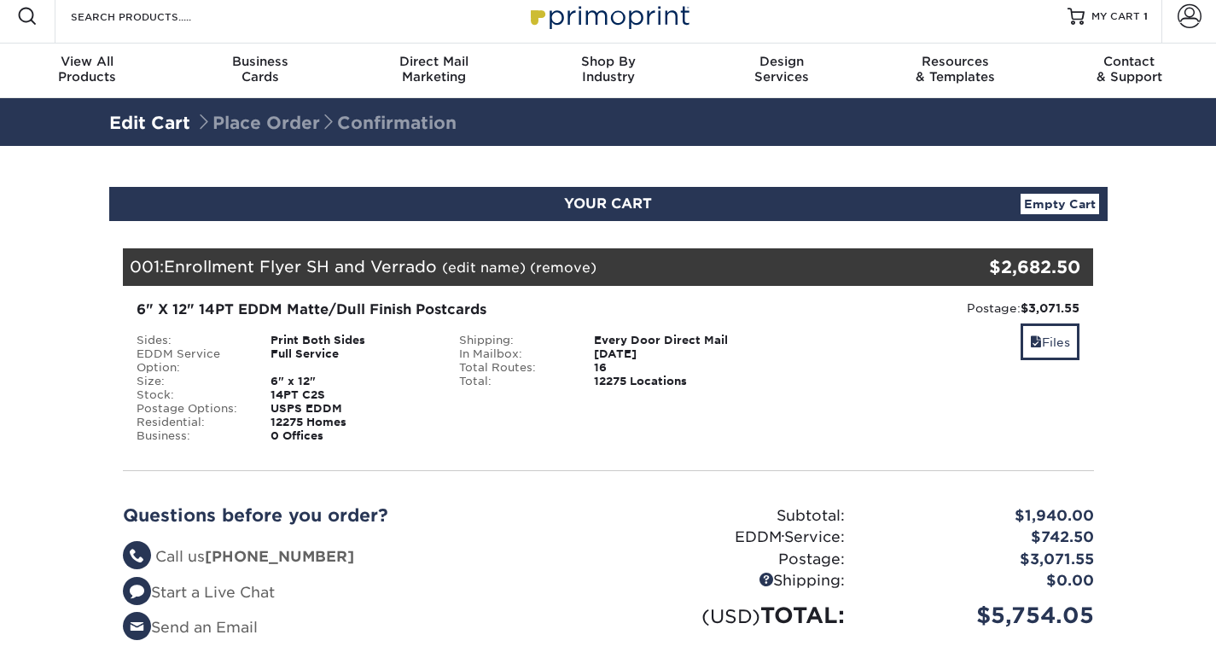
scroll to position [279, 0]
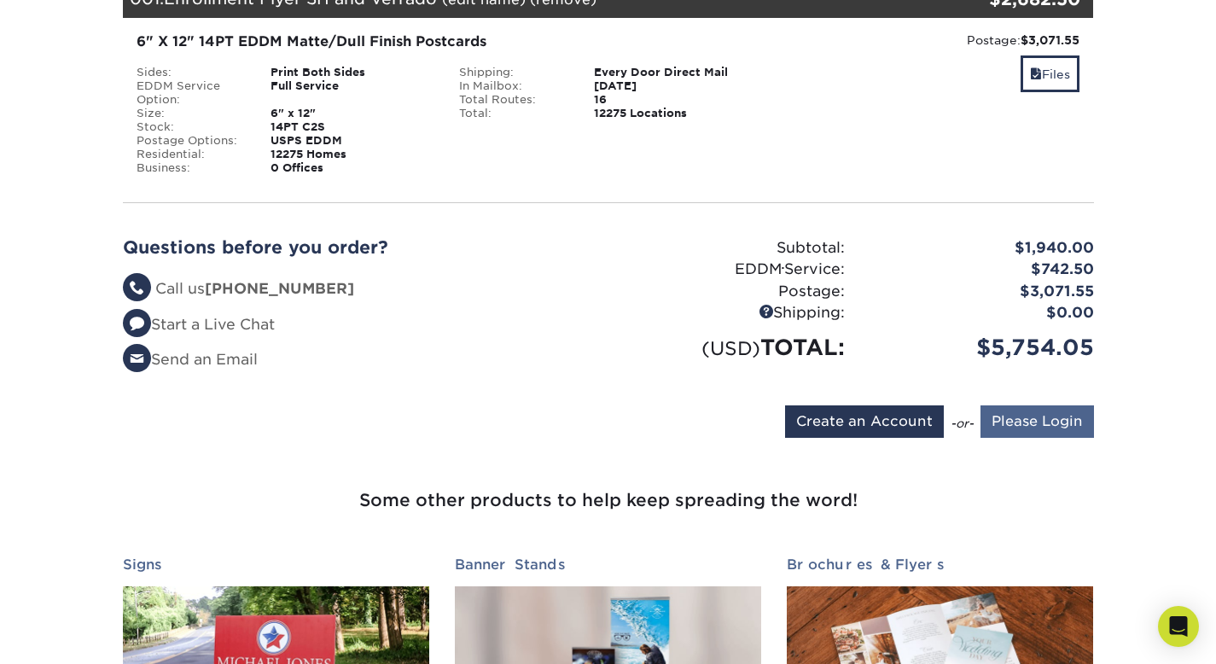
type input "[EMAIL_ADDRESS][DOMAIN_NAME]"
click at [1020, 408] on input "Please Login" at bounding box center [1036, 421] width 113 height 32
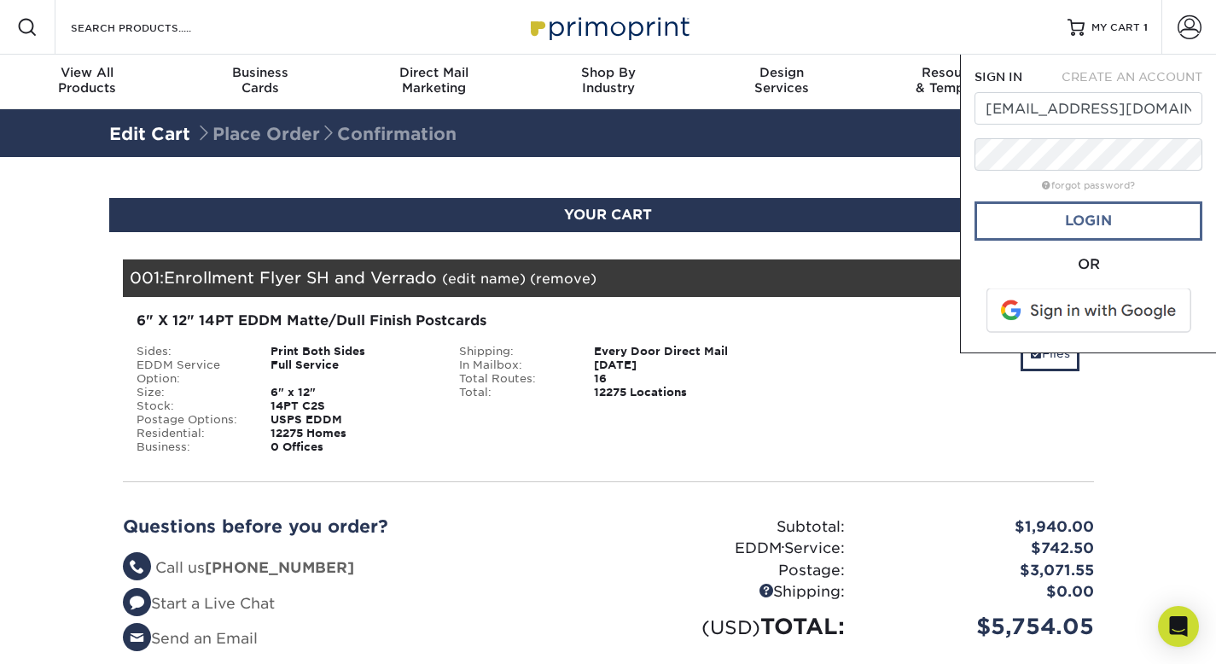
scroll to position [0, 0]
click at [1089, 234] on link "Login" at bounding box center [1088, 220] width 228 height 39
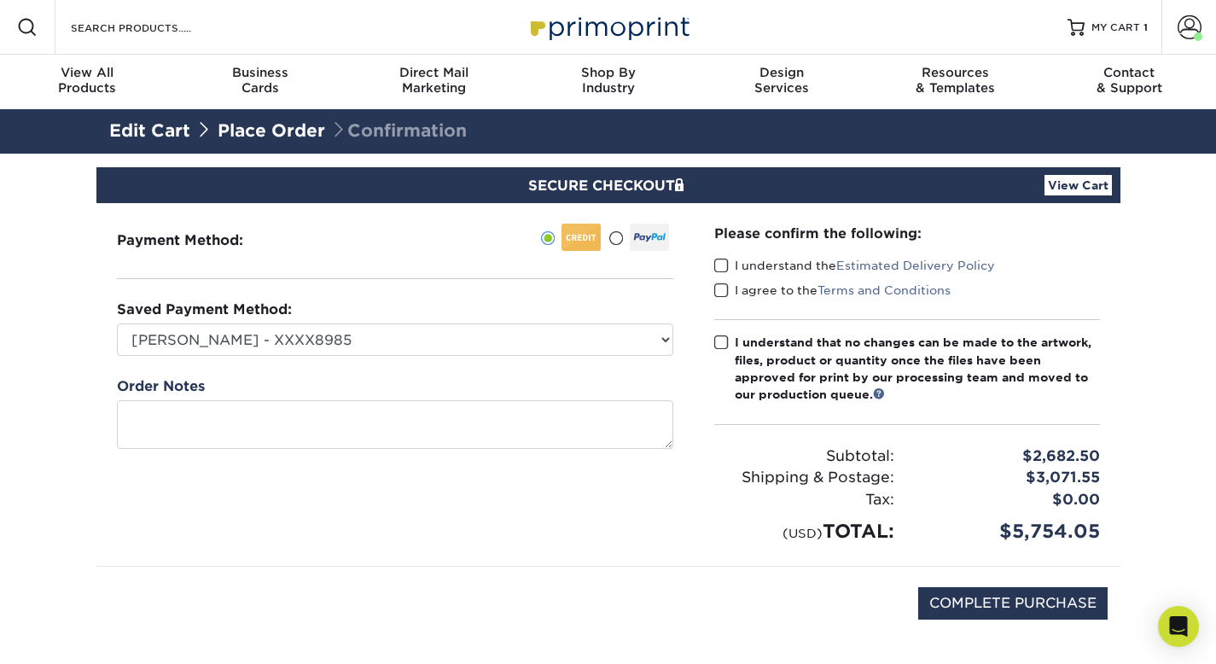
click at [717, 269] on span at bounding box center [721, 266] width 15 height 16
click at [0, 0] on input "I understand the Estimated Delivery Policy" at bounding box center [0, 0] width 0 height 0
click at [722, 309] on div "Please confirm the following: I understand the Estimated Delivery Policy I agre…" at bounding box center [907, 385] width 386 height 322
click at [718, 289] on span at bounding box center [721, 290] width 15 height 16
click at [0, 0] on input "I agree to the Terms and Conditions" at bounding box center [0, 0] width 0 height 0
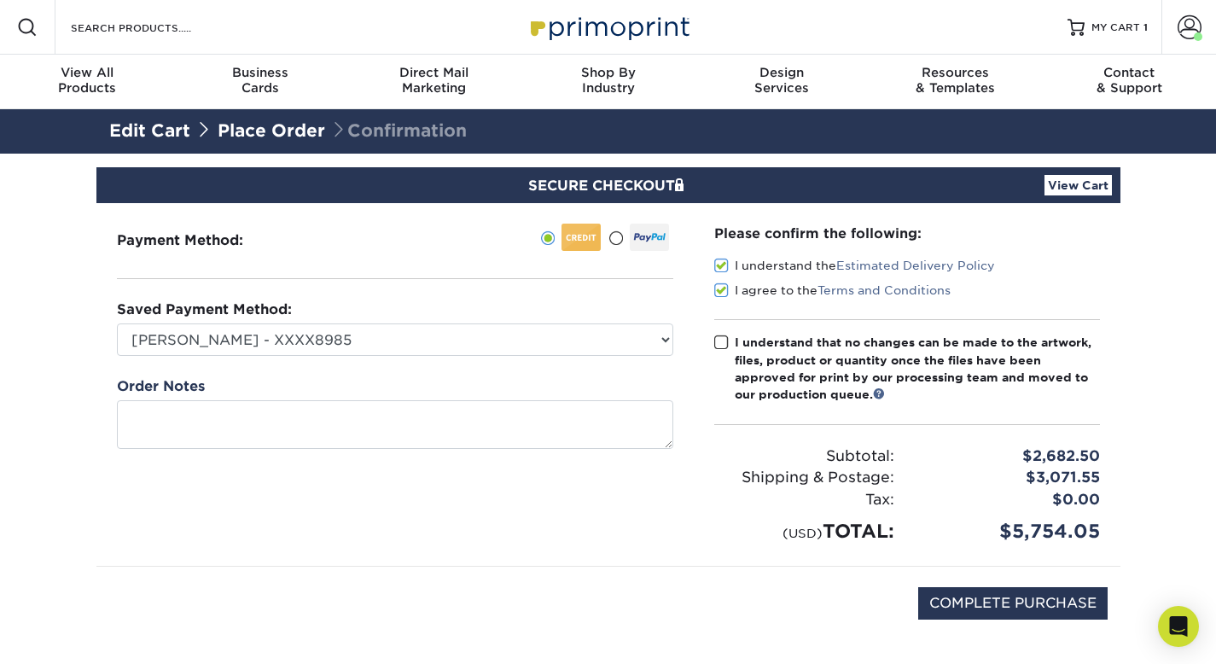
click at [714, 342] on span at bounding box center [721, 342] width 15 height 16
click at [0, 0] on input "I understand that no changes can be made to the artwork, files, product or quan…" at bounding box center [0, 0] width 0 height 0
click at [1039, 599] on input "COMPLETE PURCHASE" at bounding box center [1012, 603] width 189 height 32
type input "PROCESSING, PLEASE WAIT..."
